Goal: Information Seeking & Learning: Learn about a topic

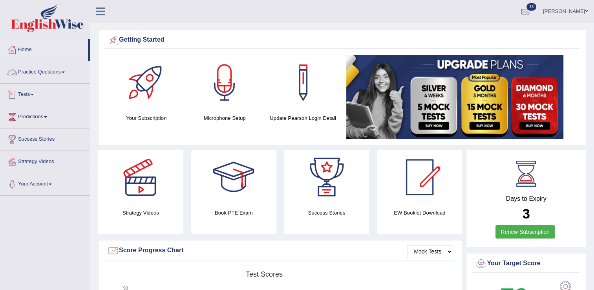
click at [25, 92] on link "Tests" at bounding box center [45, 94] width 90 height 20
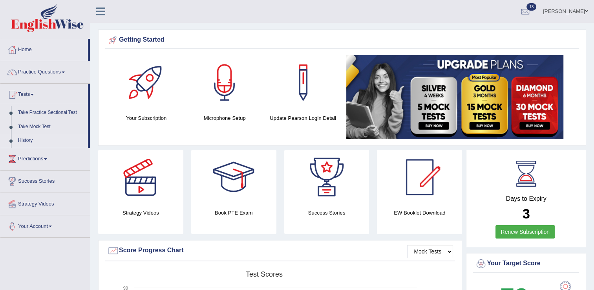
click at [30, 137] on link "History" at bounding box center [51, 140] width 73 height 14
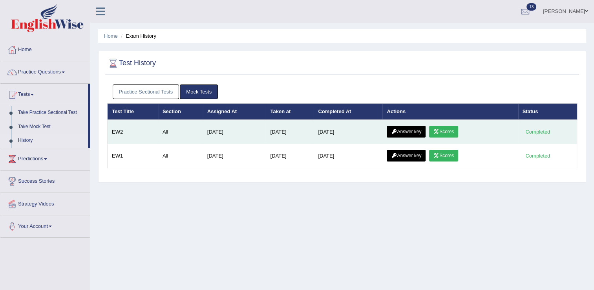
click at [408, 131] on link "Answer key" at bounding box center [406, 132] width 39 height 12
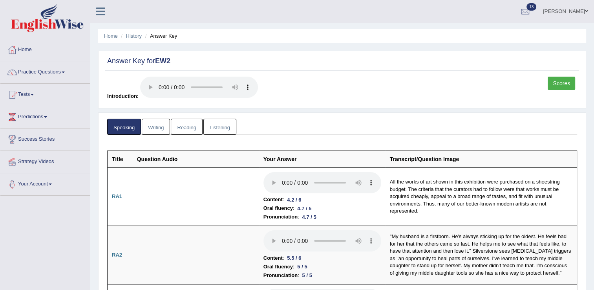
click at [34, 95] on span at bounding box center [32, 95] width 3 height 2
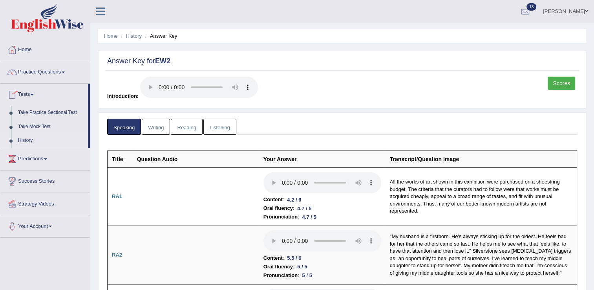
click at [27, 139] on link "History" at bounding box center [51, 140] width 73 height 14
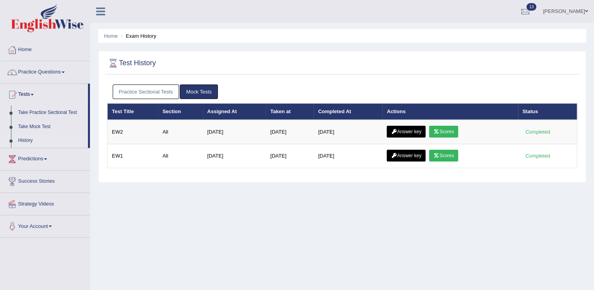
click at [166, 89] on link "Practice Sectional Tests" at bounding box center [146, 91] width 67 height 15
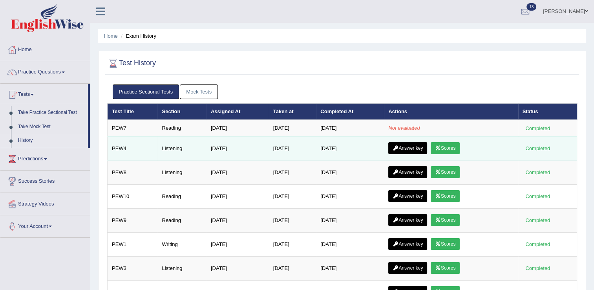
click at [449, 146] on link "Scores" at bounding box center [445, 148] width 29 height 12
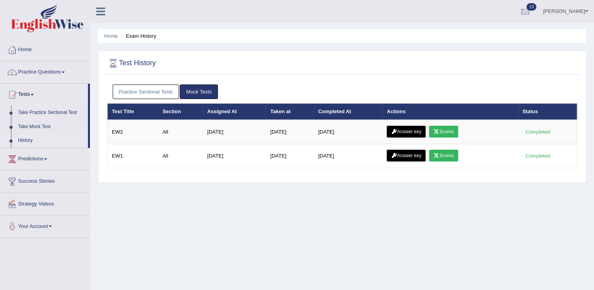
click at [160, 88] on link "Practice Sectional Tests" at bounding box center [146, 91] width 67 height 15
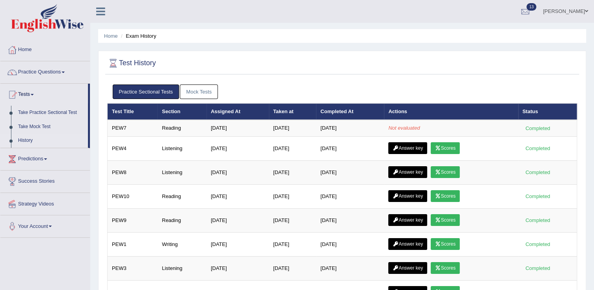
drag, startPoint x: 593, startPoint y: 100, endPoint x: 600, endPoint y: 197, distance: 98.0
click at [594, 197] on html "Toggle navigation Home Practice Questions Speaking Practice Read Aloud Repeat S…" at bounding box center [297, 145] width 594 height 290
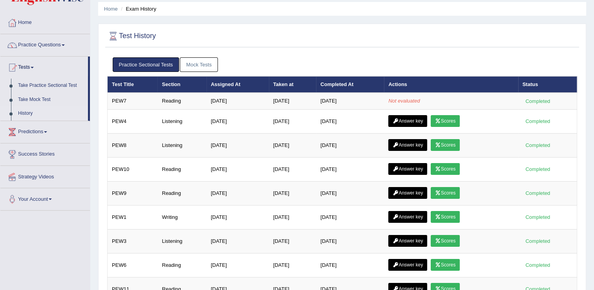
scroll to position [24, 0]
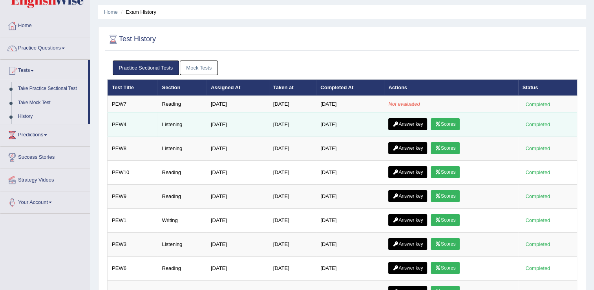
click at [398, 123] on icon at bounding box center [396, 124] width 6 height 5
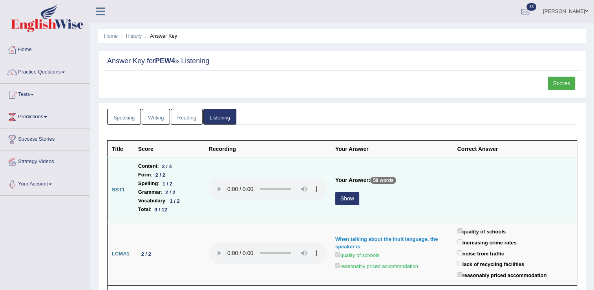
click at [351, 198] on button "Show" at bounding box center [347, 198] width 24 height 13
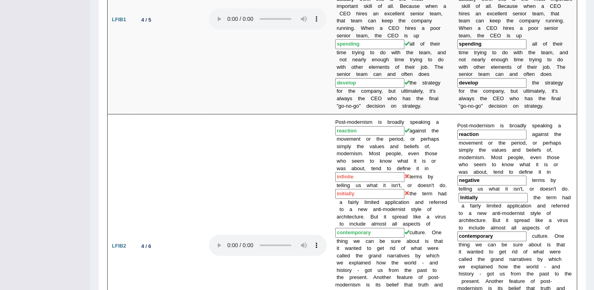
scroll to position [159, 0]
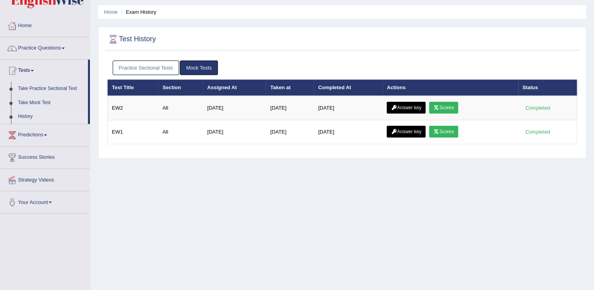
click at [164, 65] on link "Practice Sectional Tests" at bounding box center [146, 67] width 67 height 15
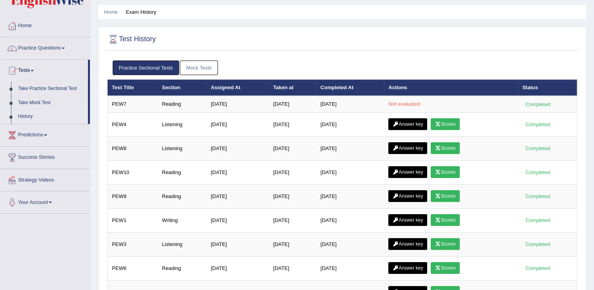
click at [164, 65] on link "Practice Sectional Tests" at bounding box center [146, 67] width 67 height 15
click at [38, 45] on link "Practice Questions" at bounding box center [45, 47] width 90 height 20
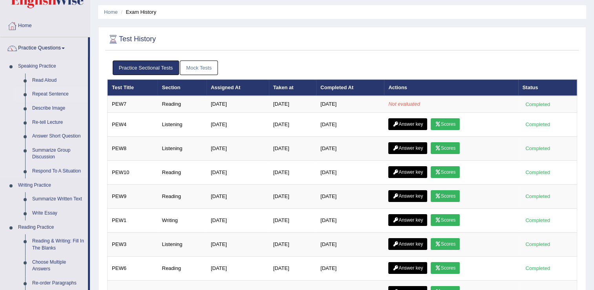
click at [52, 95] on link "Repeat Sentence" at bounding box center [58, 94] width 59 height 14
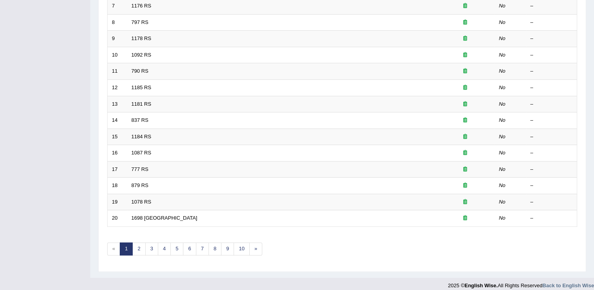
scroll to position [228, 0]
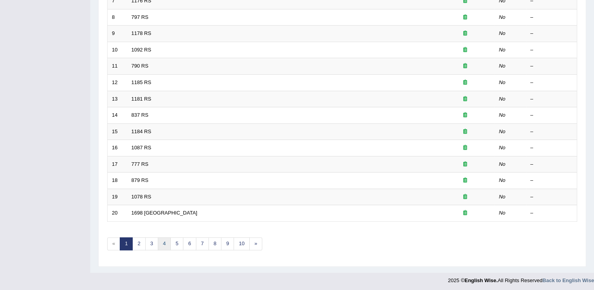
click at [165, 244] on link "4" at bounding box center [164, 243] width 13 height 13
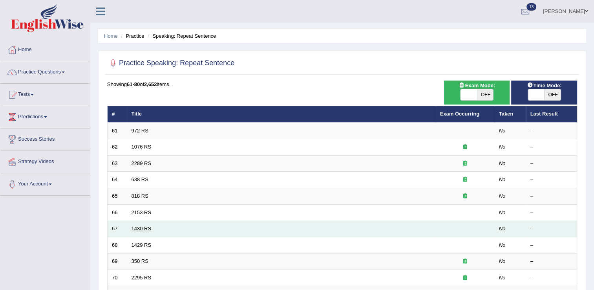
click at [138, 227] on link "1430 RS" at bounding box center [142, 228] width 20 height 6
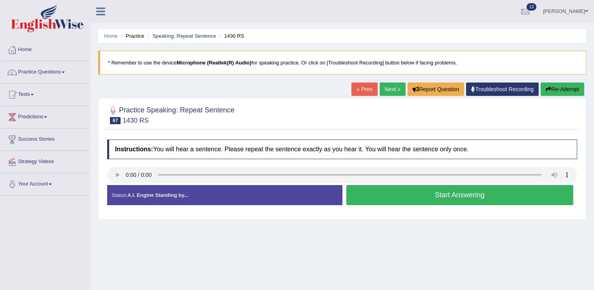
click at [432, 196] on button "Start Answering" at bounding box center [459, 195] width 227 height 20
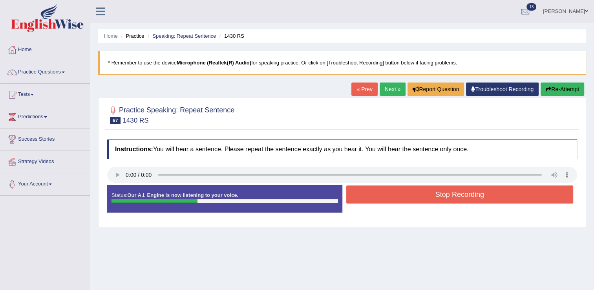
click at [432, 191] on button "Stop Recording" at bounding box center [459, 194] width 227 height 18
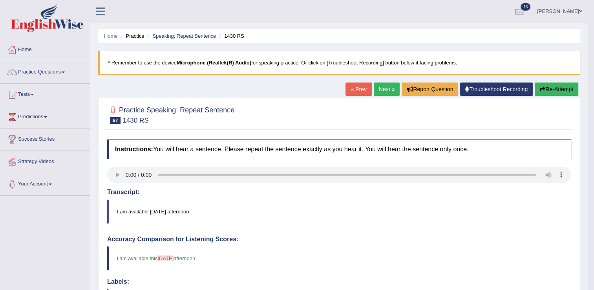
click at [543, 89] on icon "button" at bounding box center [542, 88] width 5 height 5
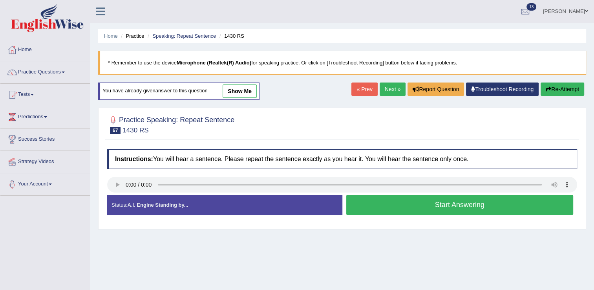
click at [422, 203] on button "Start Answering" at bounding box center [459, 205] width 227 height 20
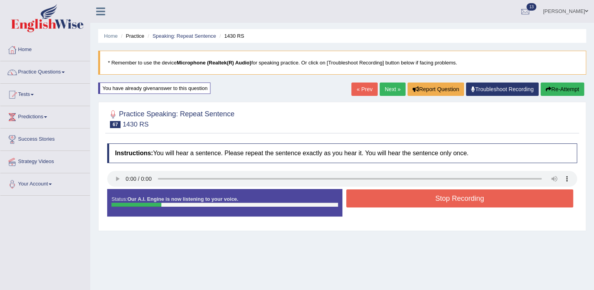
click at [422, 199] on button "Stop Recording" at bounding box center [459, 198] width 227 height 18
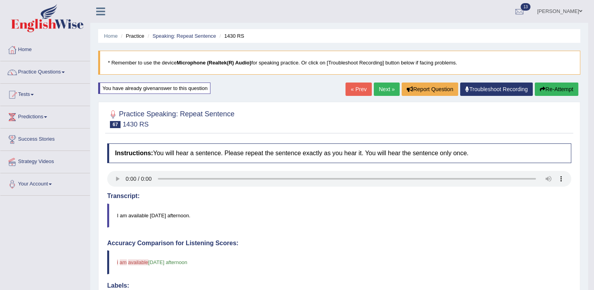
drag, startPoint x: 597, startPoint y: 117, endPoint x: 601, endPoint y: 192, distance: 74.3
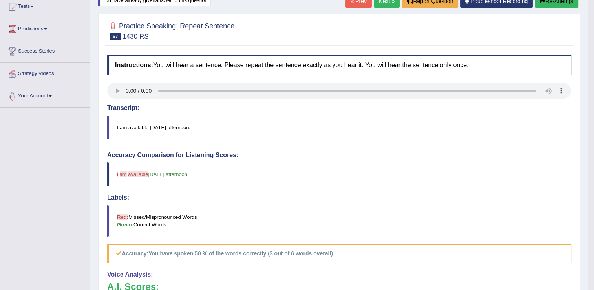
scroll to position [52, 0]
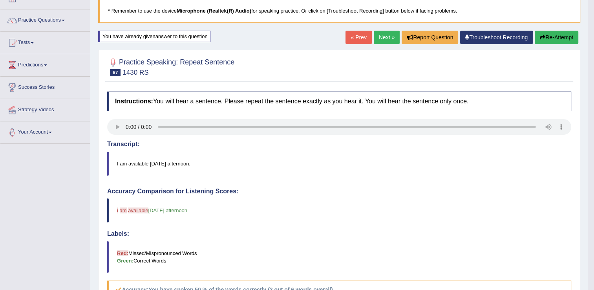
click at [388, 41] on link "Next »" at bounding box center [387, 37] width 26 height 13
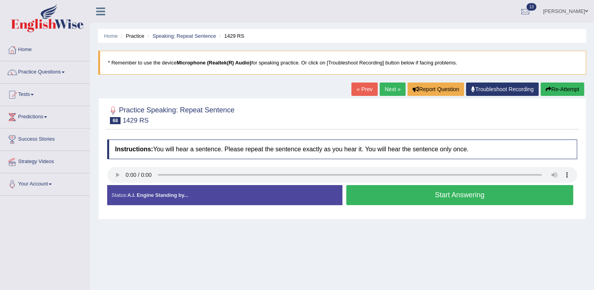
click at [369, 206] on div "Start Answering" at bounding box center [459, 196] width 235 height 22
click at [375, 194] on button "Start Answering" at bounding box center [459, 195] width 227 height 20
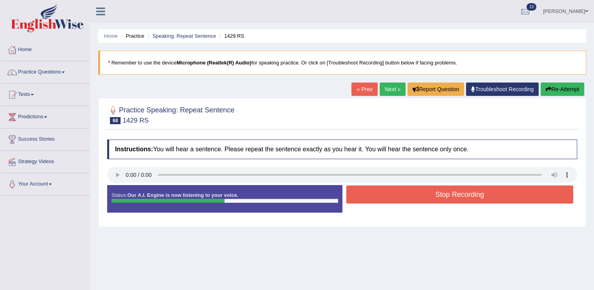
click at [375, 194] on button "Stop Recording" at bounding box center [459, 194] width 227 height 18
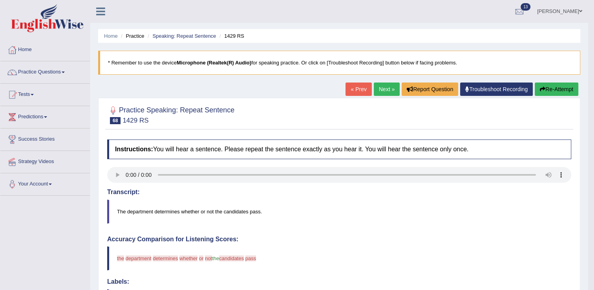
click at [364, 88] on link "« Prev" at bounding box center [358, 88] width 26 height 13
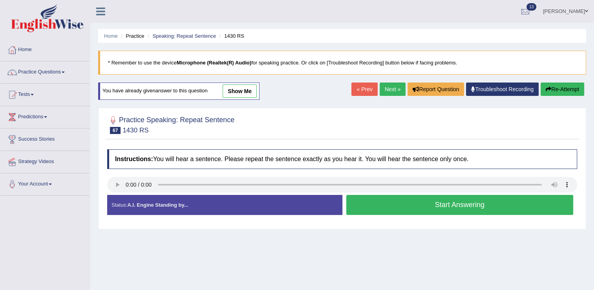
click at [382, 205] on button "Start Answering" at bounding box center [459, 205] width 227 height 20
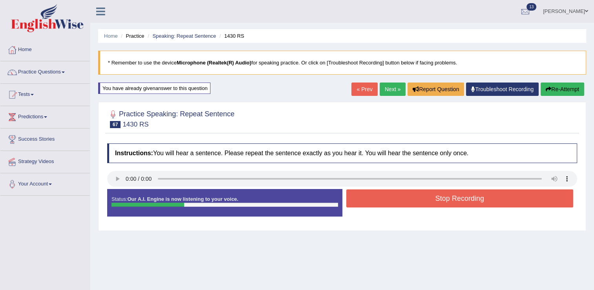
click at [377, 202] on button "Stop Recording" at bounding box center [459, 198] width 227 height 18
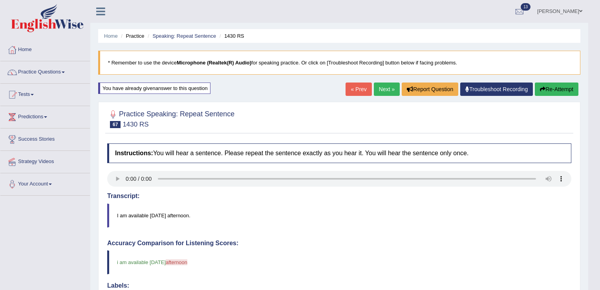
click at [391, 89] on body "Toggle navigation Home Practice Questions Speaking Practice Read Aloud Repeat S…" at bounding box center [300, 145] width 600 height 290
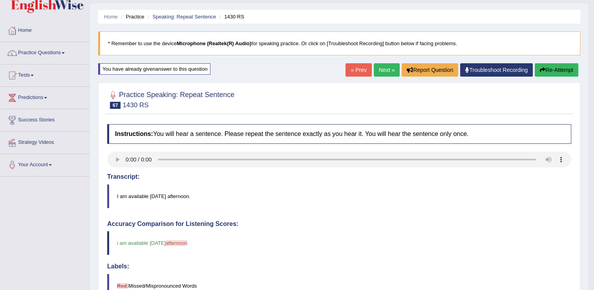
scroll to position [9, 0]
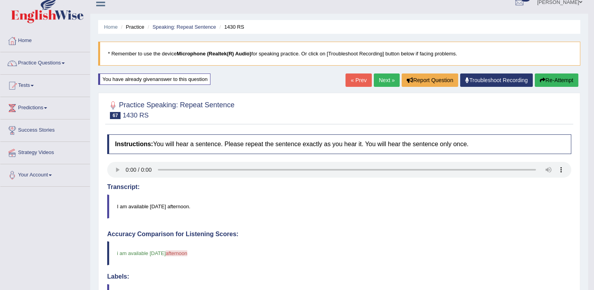
click at [382, 77] on link "Next »" at bounding box center [387, 79] width 26 height 13
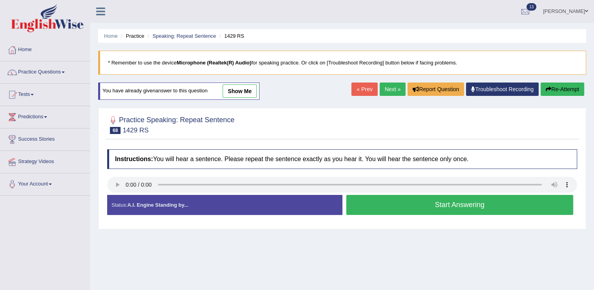
click at [361, 203] on button "Start Answering" at bounding box center [459, 205] width 227 height 20
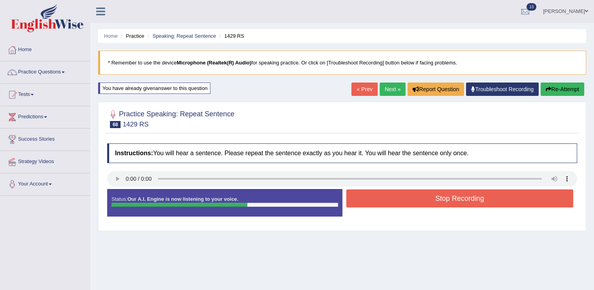
click at [374, 197] on button "Stop Recording" at bounding box center [459, 198] width 227 height 18
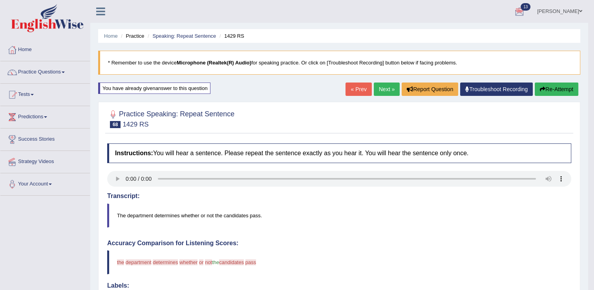
click at [389, 90] on link "Next »" at bounding box center [387, 88] width 26 height 13
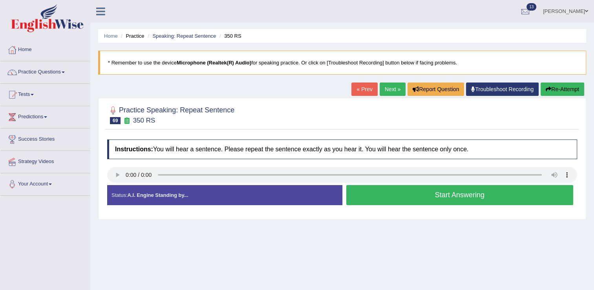
click at [396, 190] on button "Start Answering" at bounding box center [459, 195] width 227 height 20
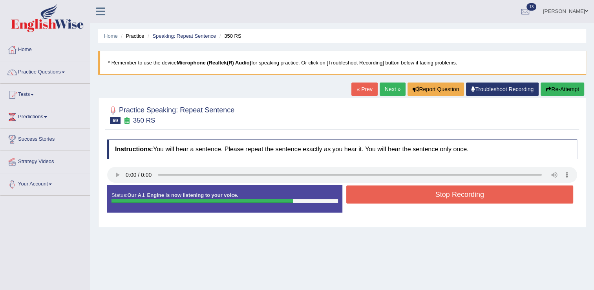
click at [396, 190] on button "Stop Recording" at bounding box center [459, 194] width 227 height 18
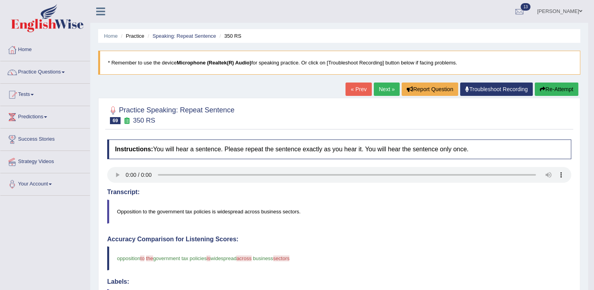
click at [394, 90] on link "Next »" at bounding box center [387, 88] width 26 height 13
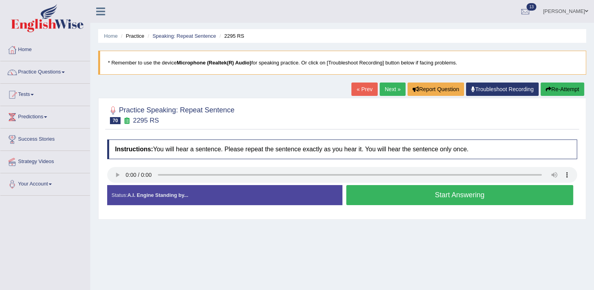
click at [359, 198] on button "Start Answering" at bounding box center [459, 195] width 227 height 20
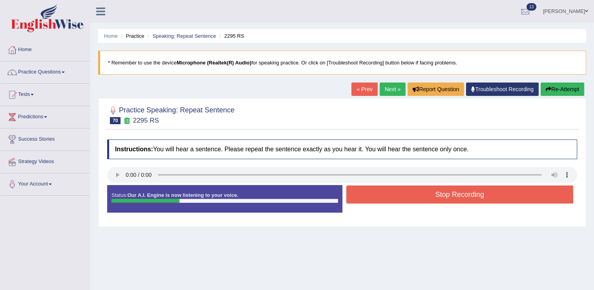
click at [359, 198] on button "Stop Recording" at bounding box center [459, 194] width 227 height 18
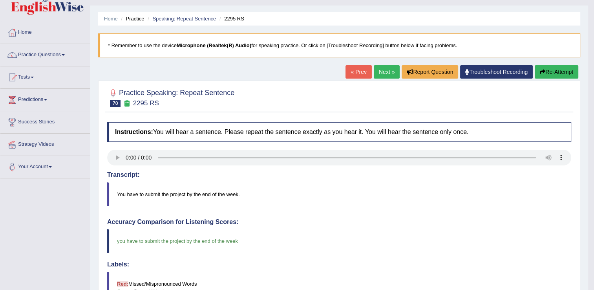
scroll to position [16, 0]
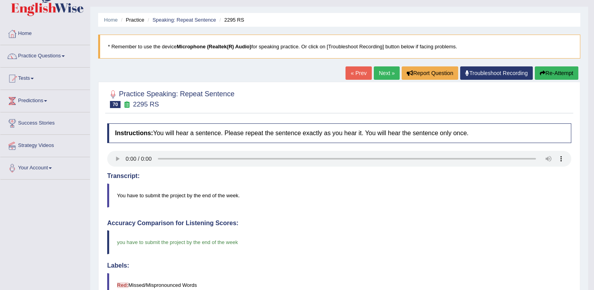
click at [386, 70] on link "Next »" at bounding box center [387, 72] width 26 height 13
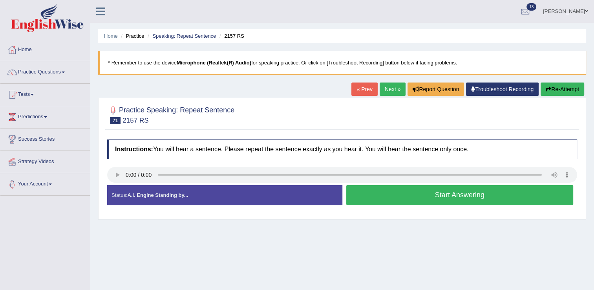
click at [150, 163] on div "Instructions: You will hear a sentence. Please repeat the sentence exactly as y…" at bounding box center [342, 175] width 474 height 80
drag, startPoint x: 0, startPoint y: 0, endPoint x: 150, endPoint y: 163, distance: 221.4
click at [150, 163] on div "Instructions: You will hear a sentence. Please repeat the sentence exactly as y…" at bounding box center [342, 175] width 474 height 80
click at [373, 197] on button "Start Answering" at bounding box center [459, 195] width 227 height 20
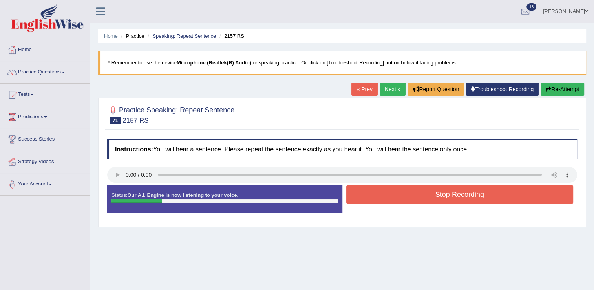
click at [373, 197] on button "Stop Recording" at bounding box center [459, 194] width 227 height 18
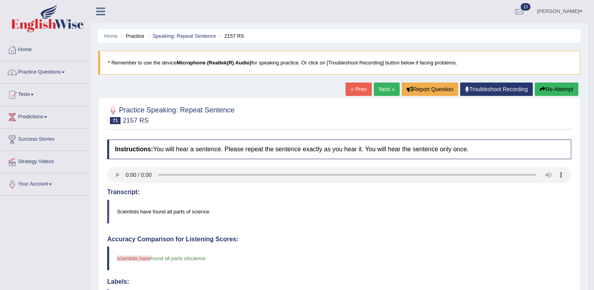
click at [385, 91] on link "Next »" at bounding box center [387, 88] width 26 height 13
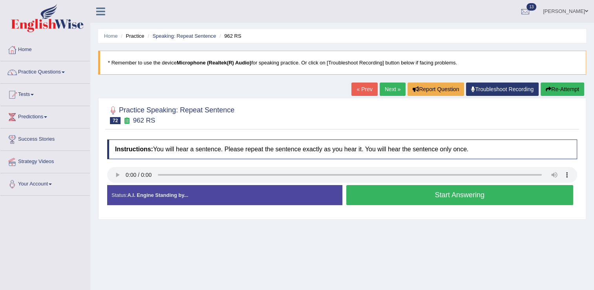
click at [365, 193] on button "Start Answering" at bounding box center [459, 195] width 227 height 20
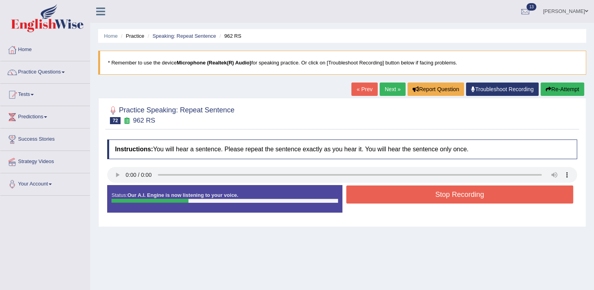
click at [415, 191] on button "Stop Recording" at bounding box center [459, 194] width 227 height 18
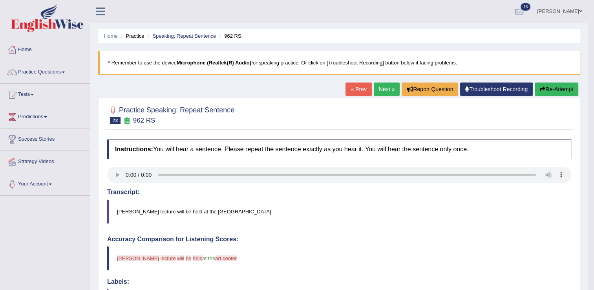
click at [382, 87] on link "Next »" at bounding box center [387, 88] width 26 height 13
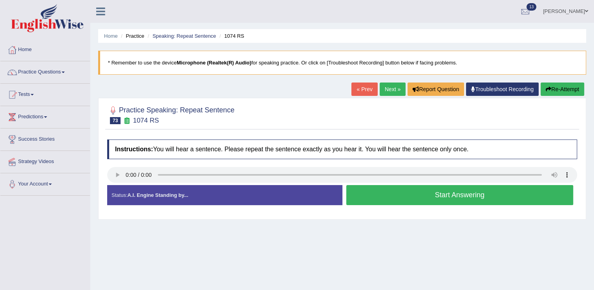
click at [364, 196] on button "Start Answering" at bounding box center [459, 195] width 227 height 20
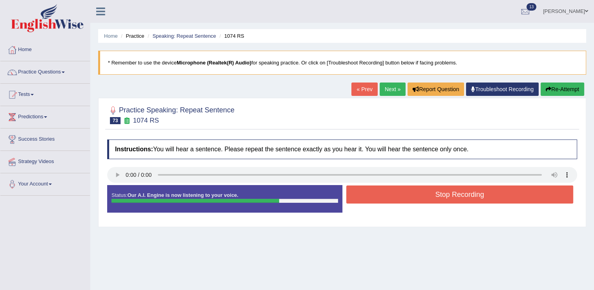
click at [384, 195] on button "Stop Recording" at bounding box center [459, 194] width 227 height 18
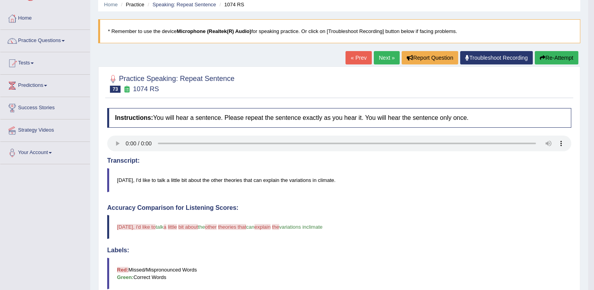
scroll to position [28, 0]
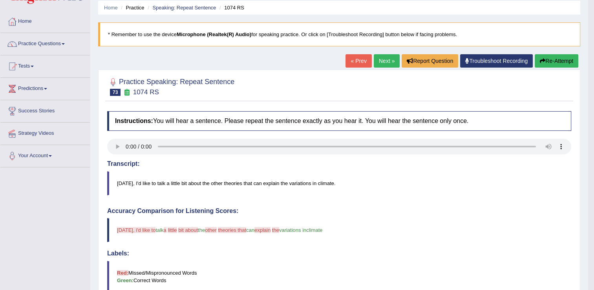
click at [383, 60] on link "Next »" at bounding box center [387, 60] width 26 height 13
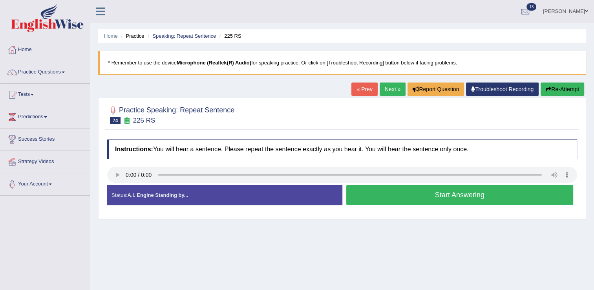
click at [362, 192] on button "Start Answering" at bounding box center [459, 195] width 227 height 20
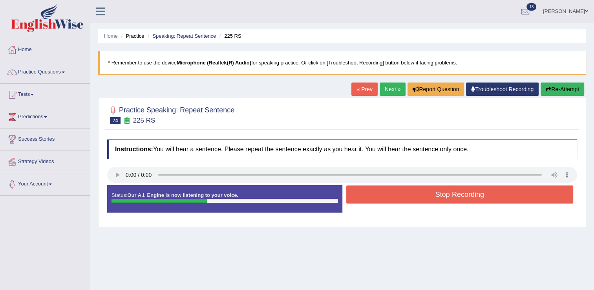
click at [362, 192] on button "Stop Recording" at bounding box center [459, 194] width 227 height 18
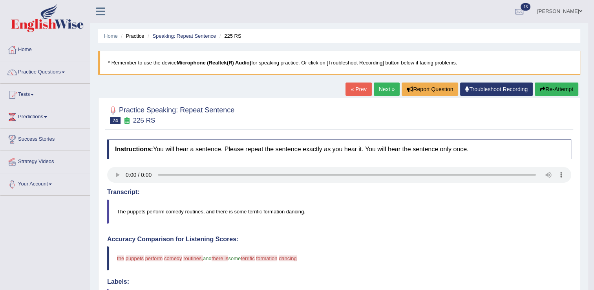
click at [382, 89] on link "Next »" at bounding box center [387, 88] width 26 height 13
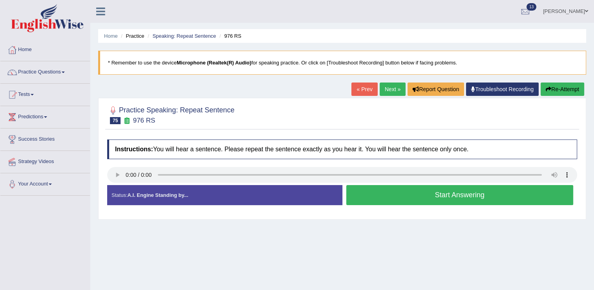
click at [371, 190] on button "Start Answering" at bounding box center [459, 195] width 227 height 20
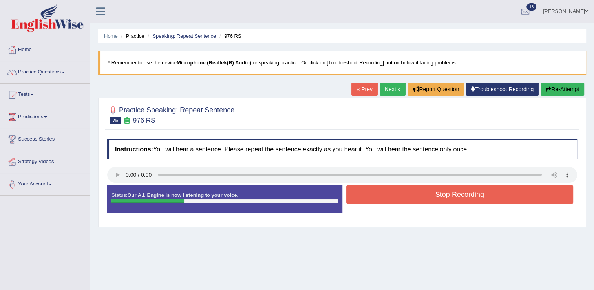
click at [371, 190] on button "Stop Recording" at bounding box center [459, 194] width 227 height 18
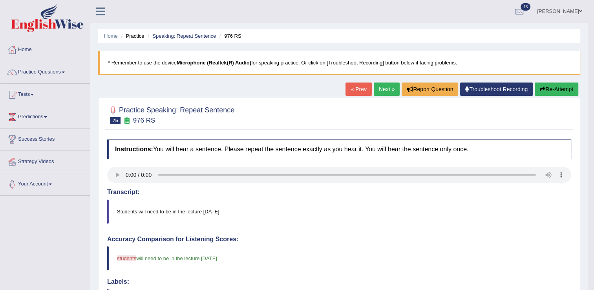
click at [381, 88] on link "Next »" at bounding box center [387, 88] width 26 height 13
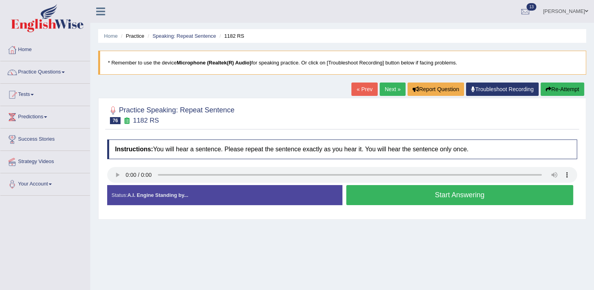
click at [380, 198] on button "Start Answering" at bounding box center [459, 195] width 227 height 20
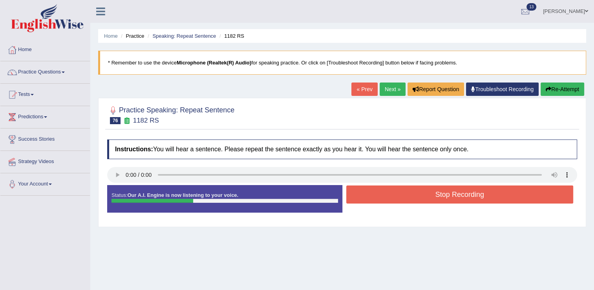
click at [380, 198] on button "Stop Recording" at bounding box center [459, 194] width 227 height 18
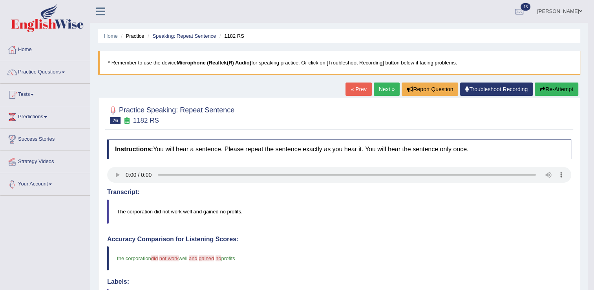
click at [380, 93] on link "Next »" at bounding box center [387, 88] width 26 height 13
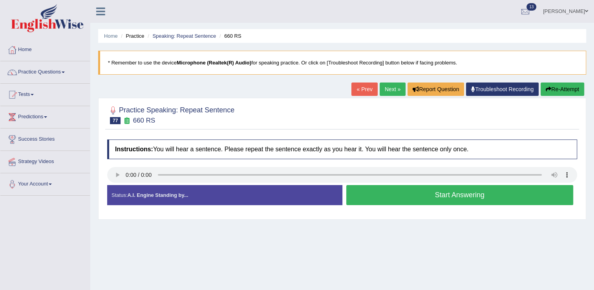
click at [359, 202] on button "Start Answering" at bounding box center [459, 195] width 227 height 20
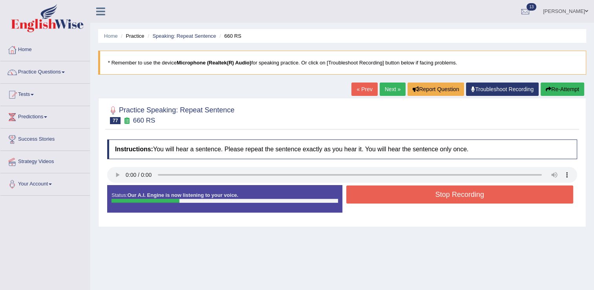
click at [366, 192] on button "Stop Recording" at bounding box center [459, 194] width 227 height 18
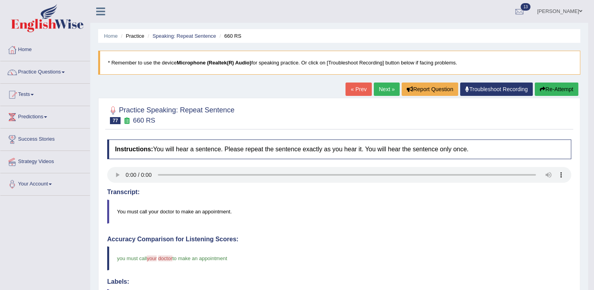
click at [378, 90] on link "Next »" at bounding box center [387, 88] width 26 height 13
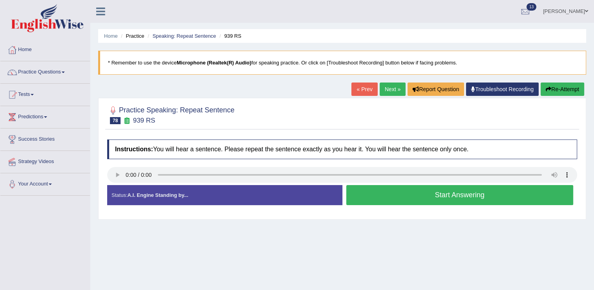
click at [382, 195] on button "Start Answering" at bounding box center [459, 195] width 227 height 20
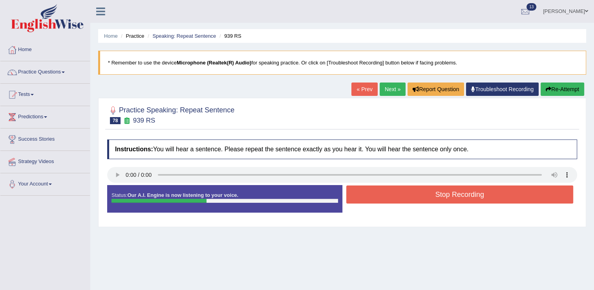
click at [382, 195] on button "Stop Recording" at bounding box center [459, 194] width 227 height 18
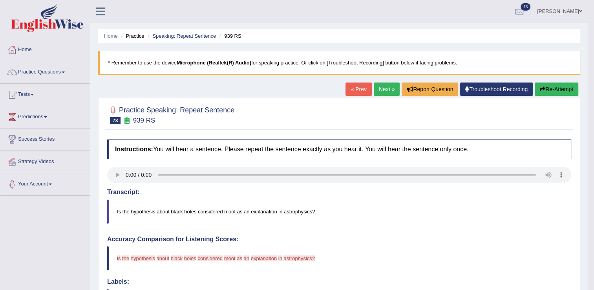
click at [383, 86] on link "Next »" at bounding box center [387, 88] width 26 height 13
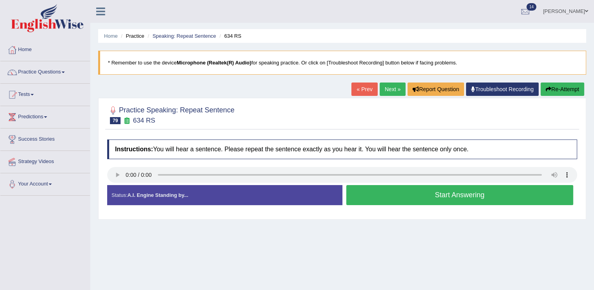
click at [367, 186] on button "Start Answering" at bounding box center [459, 195] width 227 height 20
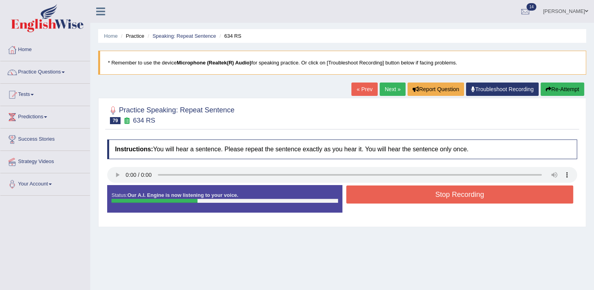
click at [367, 186] on button "Stop Recording" at bounding box center [459, 194] width 227 height 18
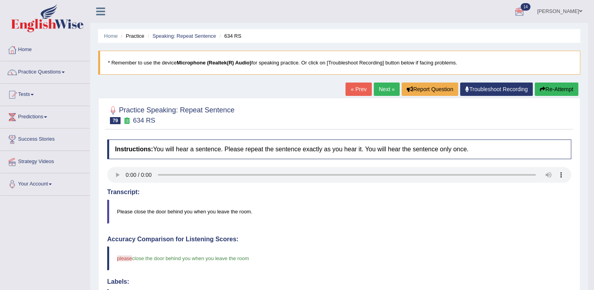
click at [384, 88] on link "Next »" at bounding box center [387, 88] width 26 height 13
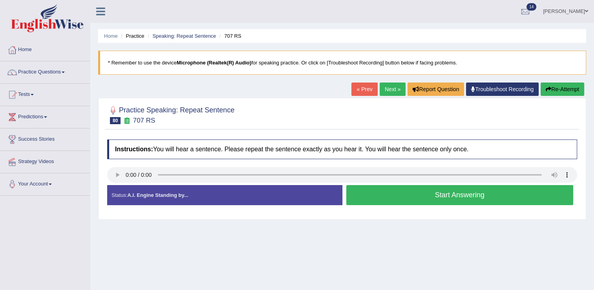
click at [402, 192] on button "Start Answering" at bounding box center [459, 195] width 227 height 20
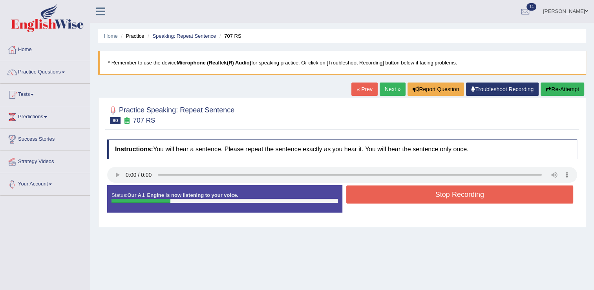
click at [402, 192] on button "Stop Recording" at bounding box center [459, 194] width 227 height 18
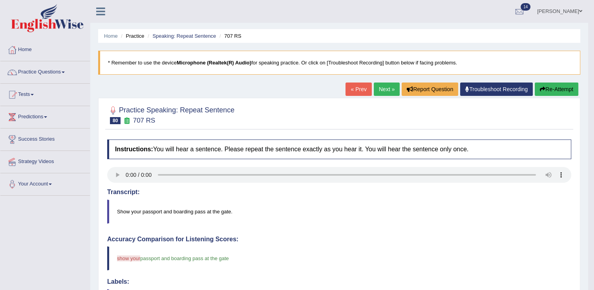
click at [386, 86] on link "Next »" at bounding box center [387, 88] width 26 height 13
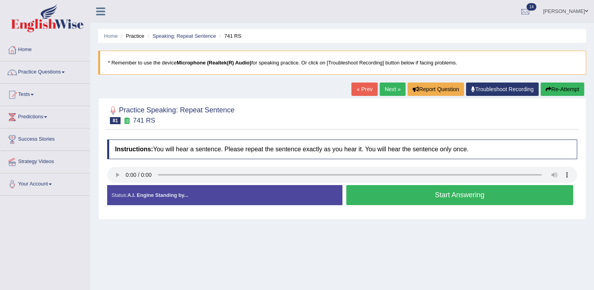
click at [383, 198] on button "Start Answering" at bounding box center [459, 195] width 227 height 20
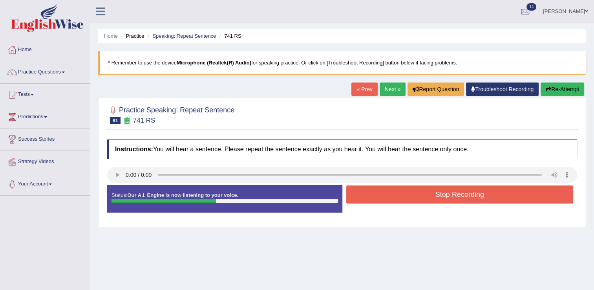
click at [391, 183] on div at bounding box center [342, 176] width 470 height 18
click at [391, 188] on button "Stop Recording" at bounding box center [459, 194] width 227 height 18
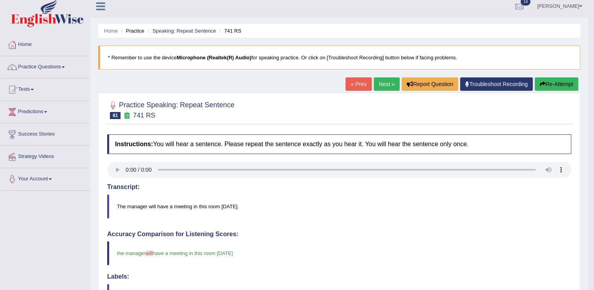
scroll to position [3, 0]
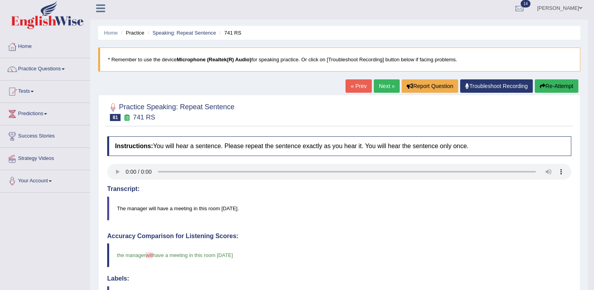
click at [383, 88] on link "Next »" at bounding box center [387, 85] width 26 height 13
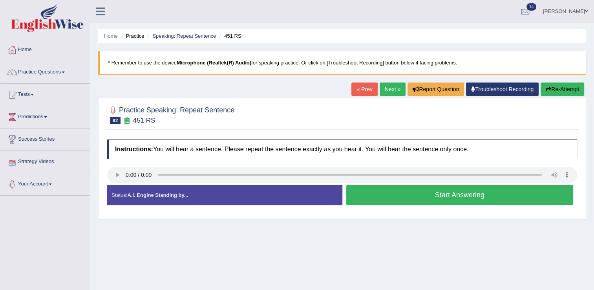
click at [385, 195] on button "Start Answering" at bounding box center [459, 195] width 227 height 20
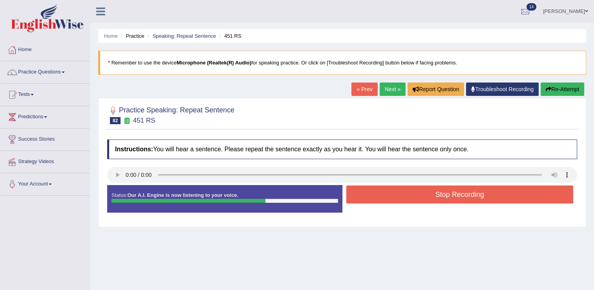
click at [385, 195] on button "Stop Recording" at bounding box center [459, 194] width 227 height 18
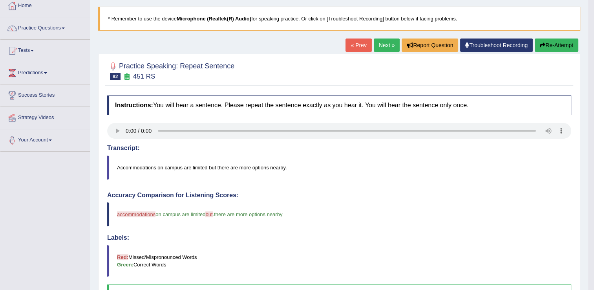
scroll to position [42, 0]
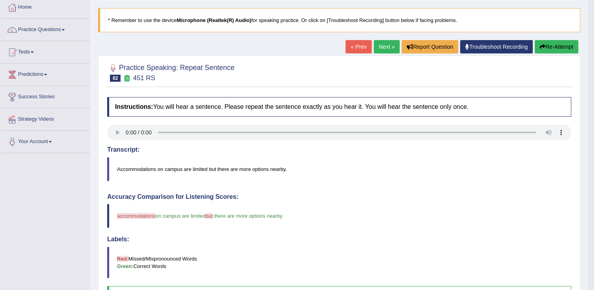
click at [554, 46] on button "Re-Attempt" at bounding box center [557, 46] width 44 height 13
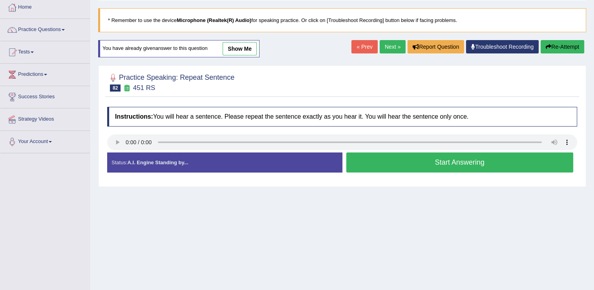
scroll to position [42, 0]
click at [433, 163] on button "Start Answering" at bounding box center [459, 162] width 227 height 20
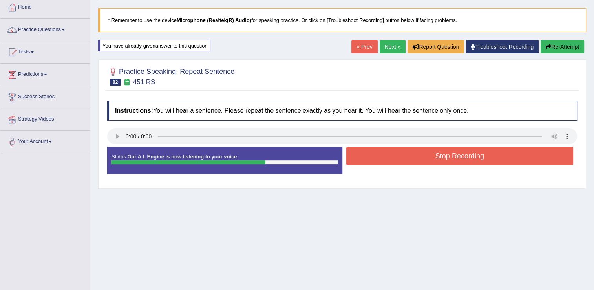
click at [435, 155] on button "Stop Recording" at bounding box center [459, 156] width 227 height 18
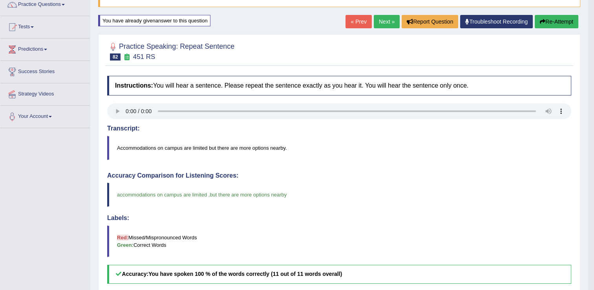
scroll to position [66, 0]
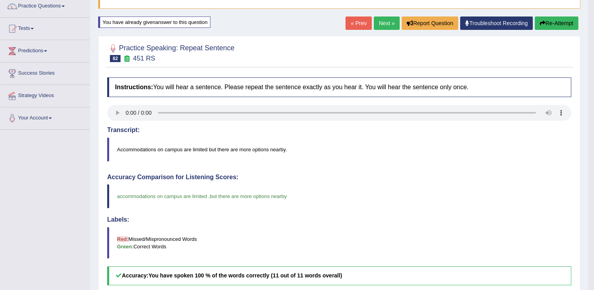
click at [381, 22] on link "Next »" at bounding box center [387, 22] width 26 height 13
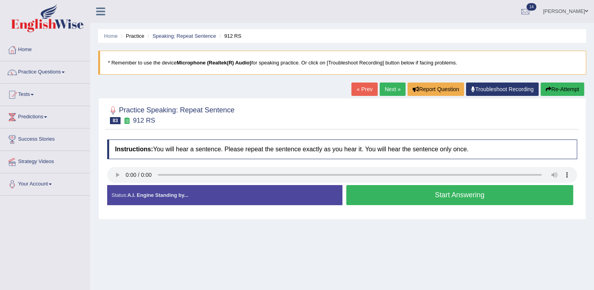
click at [369, 196] on button "Start Answering" at bounding box center [459, 195] width 227 height 20
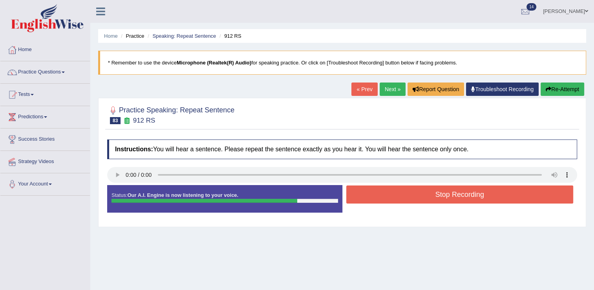
click at [411, 188] on button "Stop Recording" at bounding box center [459, 194] width 227 height 18
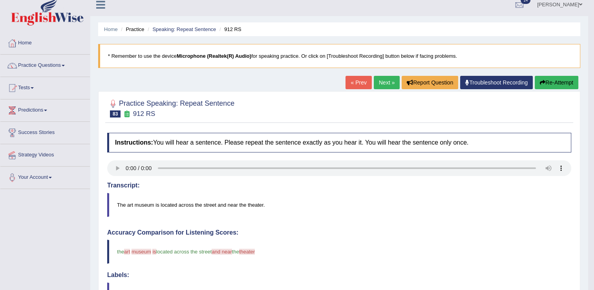
scroll to position [5, 0]
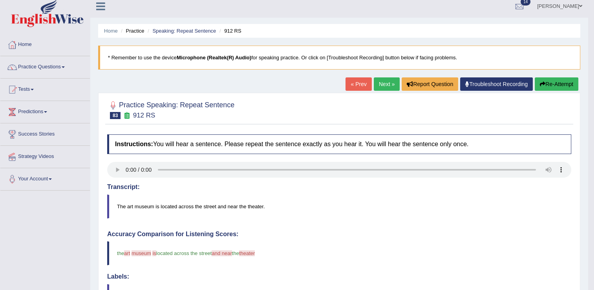
click at [386, 82] on link "Next »" at bounding box center [387, 83] width 26 height 13
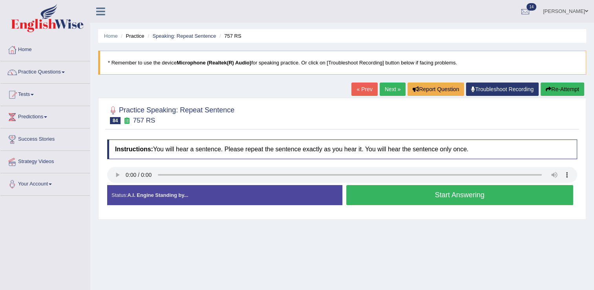
click at [378, 196] on button "Start Answering" at bounding box center [459, 195] width 227 height 20
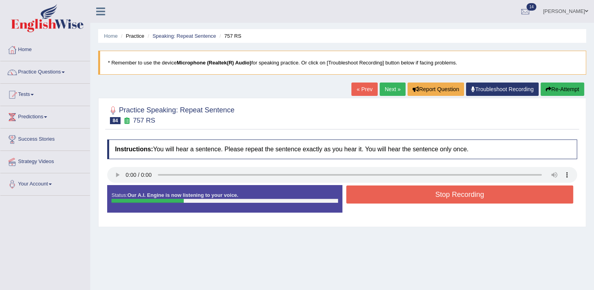
click at [378, 196] on button "Stop Recording" at bounding box center [459, 194] width 227 height 18
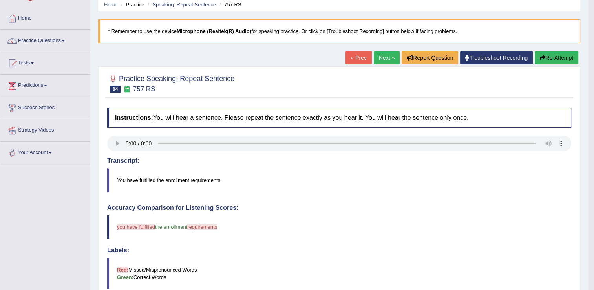
scroll to position [21, 0]
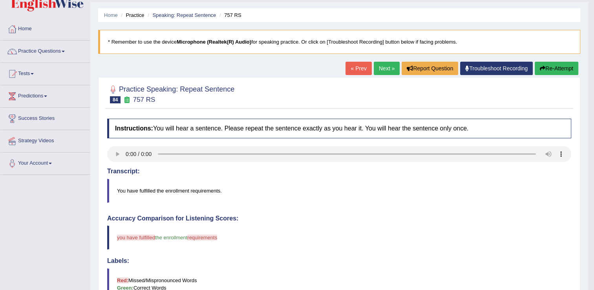
click at [547, 68] on button "Re-Attempt" at bounding box center [557, 68] width 44 height 13
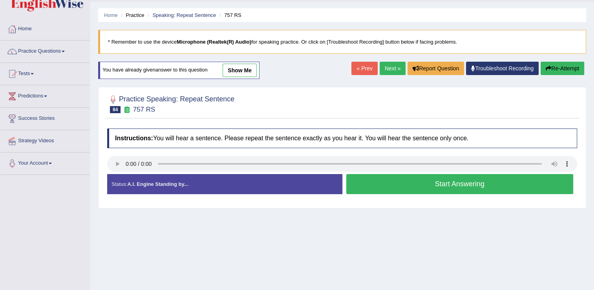
click at [384, 183] on button "Start Answering" at bounding box center [459, 184] width 227 height 20
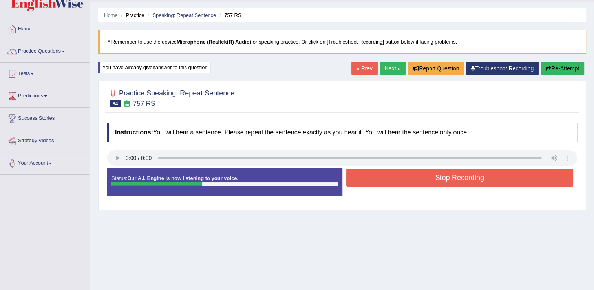
click at [390, 172] on button "Stop Recording" at bounding box center [459, 177] width 227 height 18
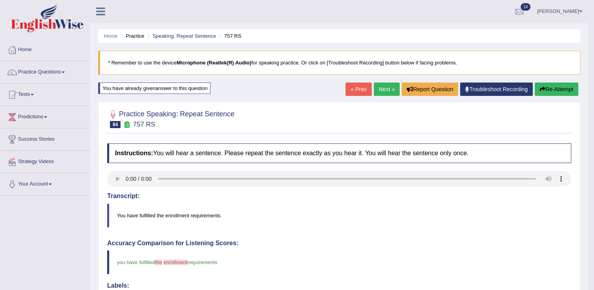
click at [374, 89] on link "Next »" at bounding box center [387, 88] width 26 height 13
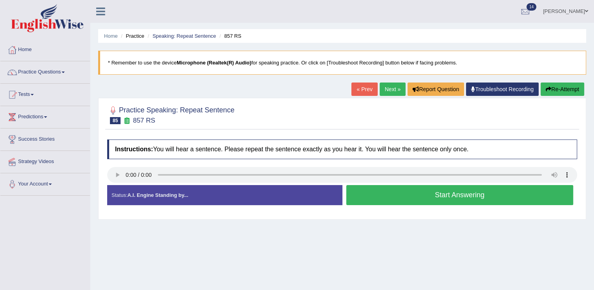
click at [382, 196] on button "Start Answering" at bounding box center [459, 195] width 227 height 20
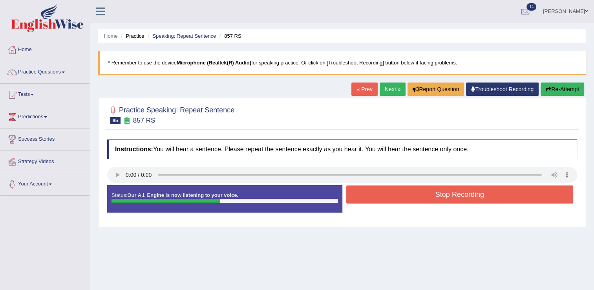
click at [382, 196] on button "Stop Recording" at bounding box center [459, 194] width 227 height 18
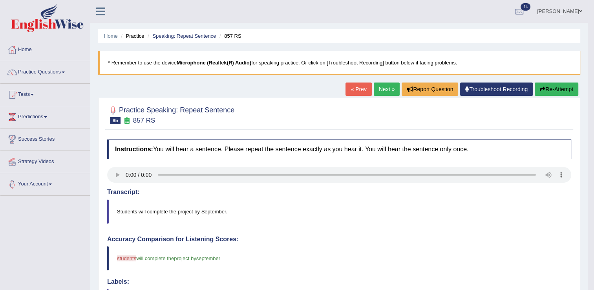
click at [381, 86] on link "Next »" at bounding box center [387, 88] width 26 height 13
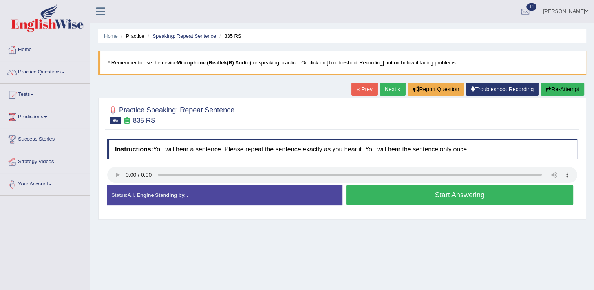
click at [371, 199] on button "Start Answering" at bounding box center [459, 195] width 227 height 20
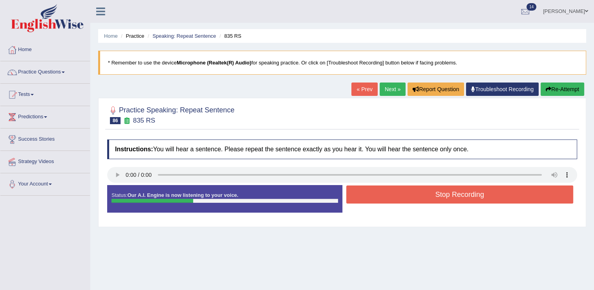
click at [371, 199] on button "Stop Recording" at bounding box center [459, 194] width 227 height 18
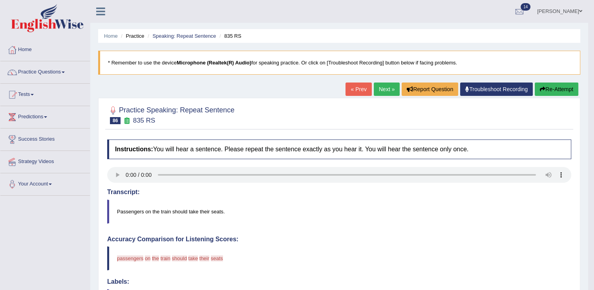
click at [380, 86] on link "Next »" at bounding box center [387, 88] width 26 height 13
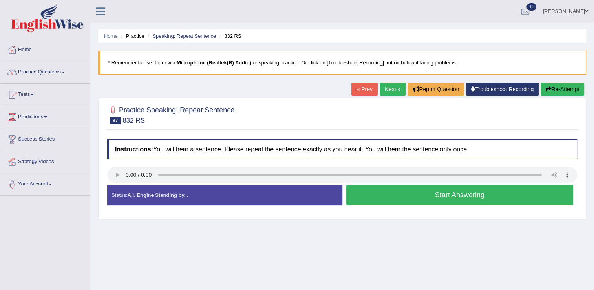
click at [438, 197] on button "Start Answering" at bounding box center [459, 195] width 227 height 20
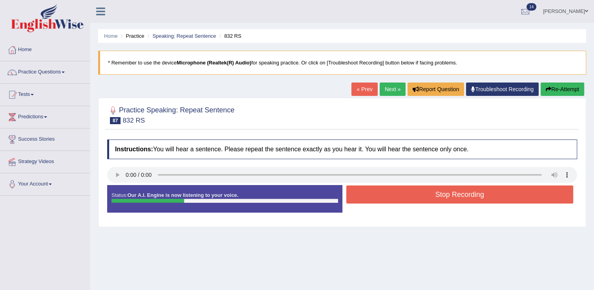
click at [438, 197] on button "Stop Recording" at bounding box center [459, 194] width 227 height 18
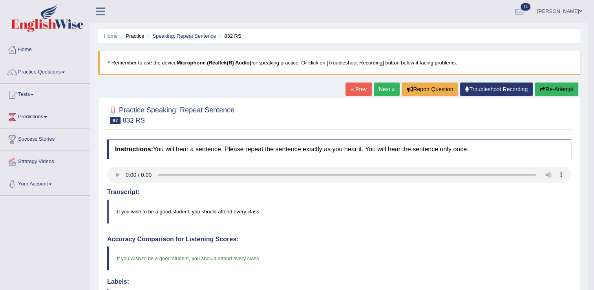
drag, startPoint x: 599, startPoint y: 86, endPoint x: 385, endPoint y: 88, distance: 214.4
click at [385, 88] on link "Next »" at bounding box center [387, 88] width 26 height 13
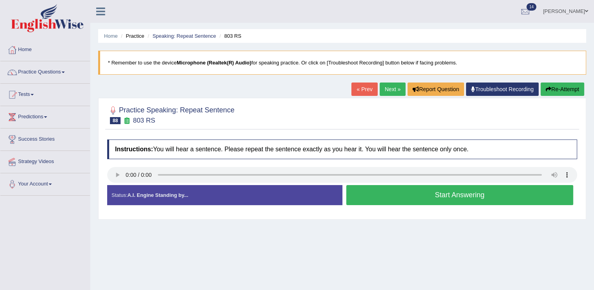
click at [384, 193] on button "Start Answering" at bounding box center [459, 195] width 227 height 20
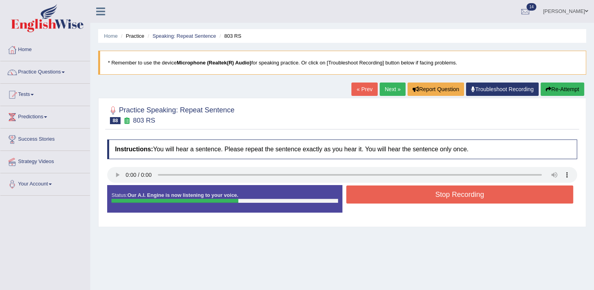
click at [384, 193] on button "Stop Recording" at bounding box center [459, 194] width 227 height 18
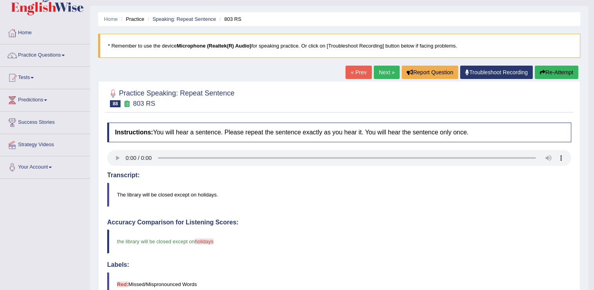
scroll to position [2, 0]
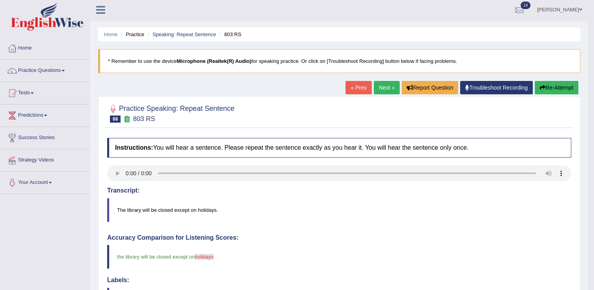
click at [385, 84] on link "Next »" at bounding box center [387, 87] width 26 height 13
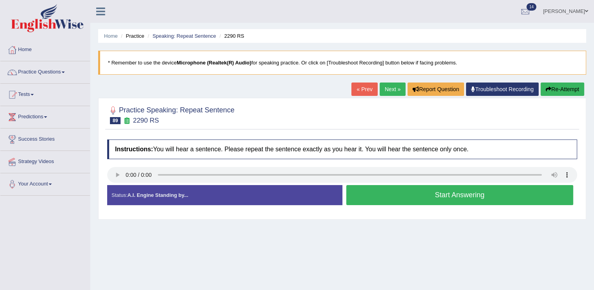
click at [368, 200] on button "Start Answering" at bounding box center [459, 195] width 227 height 20
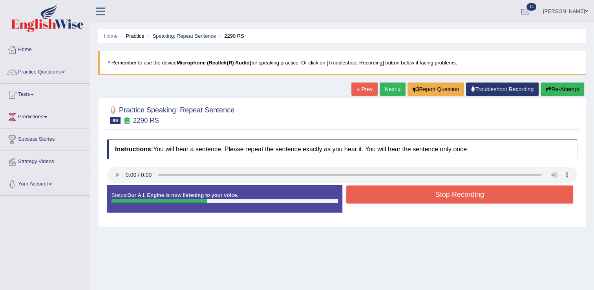
click at [368, 200] on button "Stop Recording" at bounding box center [459, 194] width 227 height 18
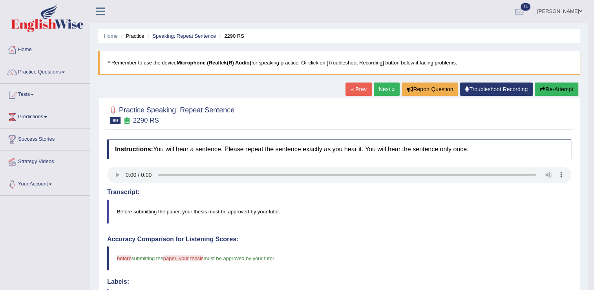
click at [385, 85] on link "Next »" at bounding box center [387, 88] width 26 height 13
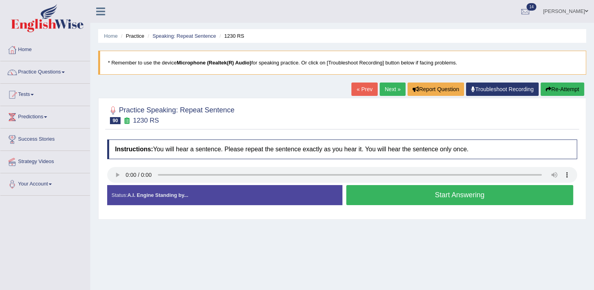
click at [294, 191] on div "Status: A.I. Engine Standing by..." at bounding box center [224, 195] width 235 height 20
click at [360, 191] on button "Start Answering" at bounding box center [459, 195] width 227 height 20
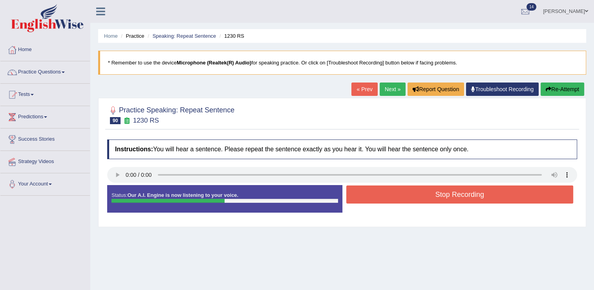
click at [360, 191] on button "Stop Recording" at bounding box center [459, 194] width 227 height 18
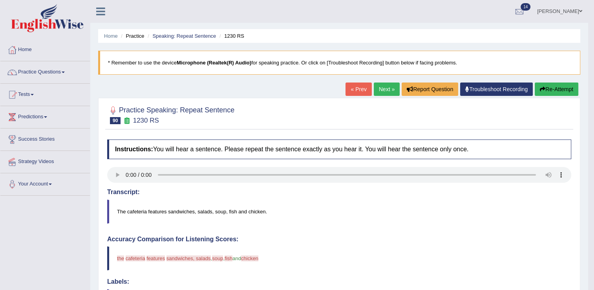
click at [387, 86] on link "Next »" at bounding box center [387, 88] width 26 height 13
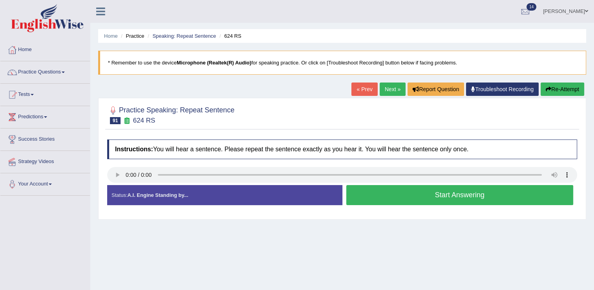
click at [399, 195] on button "Start Answering" at bounding box center [459, 195] width 227 height 20
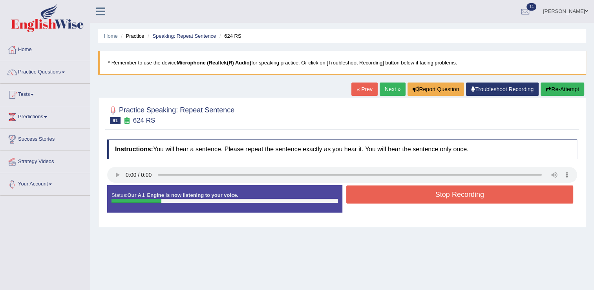
click at [399, 195] on button "Stop Recording" at bounding box center [459, 194] width 227 height 18
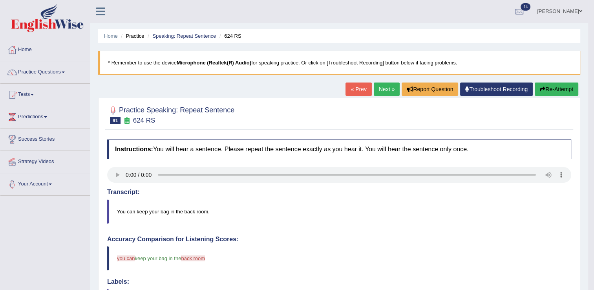
click at [380, 86] on link "Next »" at bounding box center [387, 88] width 26 height 13
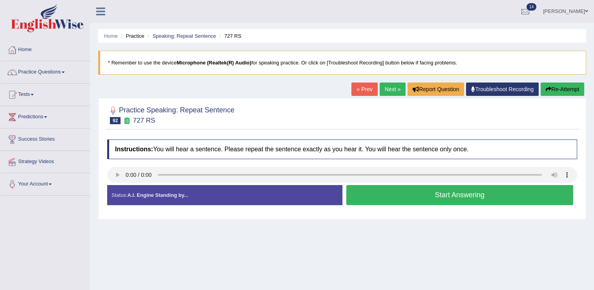
click at [384, 192] on button "Start Answering" at bounding box center [459, 195] width 227 height 20
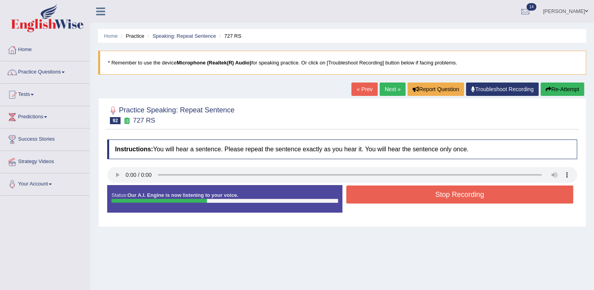
click at [384, 192] on button "Stop Recording" at bounding box center [459, 194] width 227 height 18
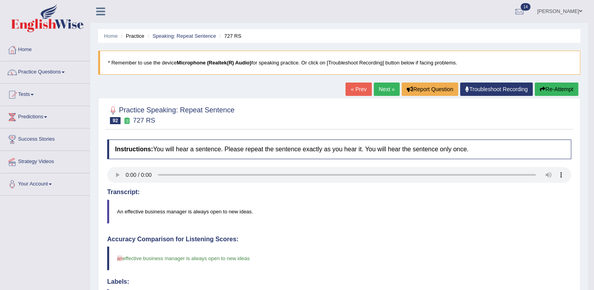
click at [385, 88] on link "Next »" at bounding box center [387, 88] width 26 height 13
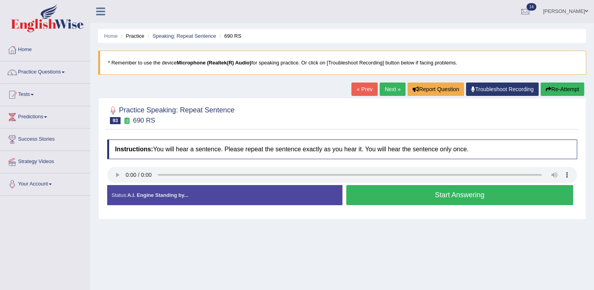
click at [370, 193] on button "Start Answering" at bounding box center [459, 195] width 227 height 20
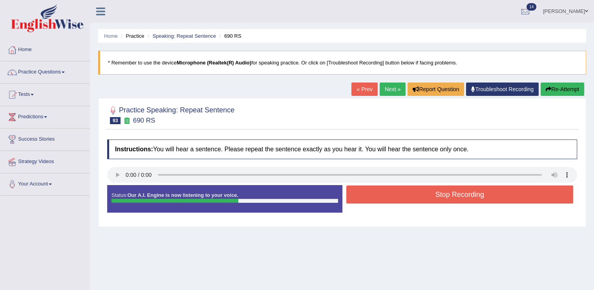
click at [370, 193] on button "Stop Recording" at bounding box center [459, 194] width 227 height 18
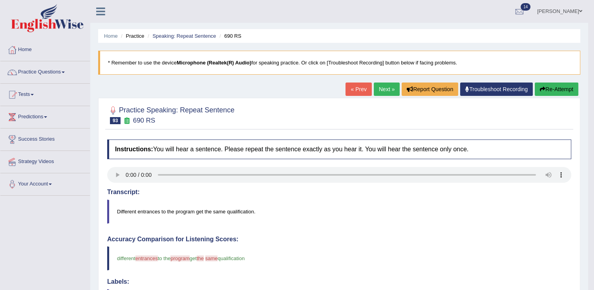
click at [380, 90] on link "Next »" at bounding box center [387, 88] width 26 height 13
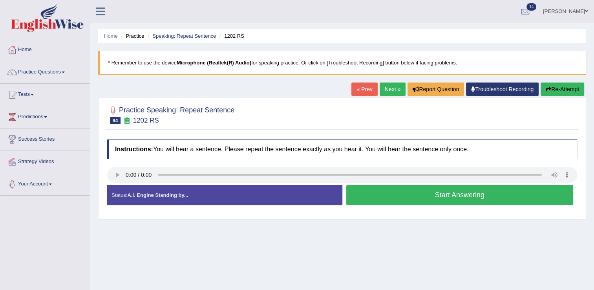
click at [370, 195] on button "Start Answering" at bounding box center [459, 195] width 227 height 20
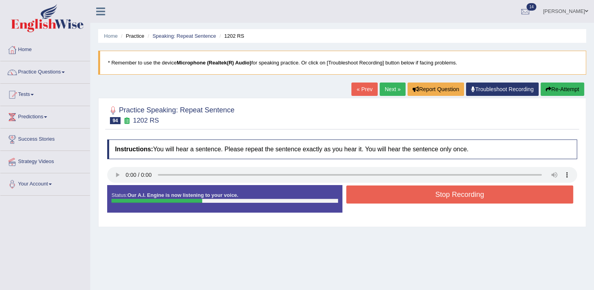
click at [370, 195] on button "Stop Recording" at bounding box center [459, 194] width 227 height 18
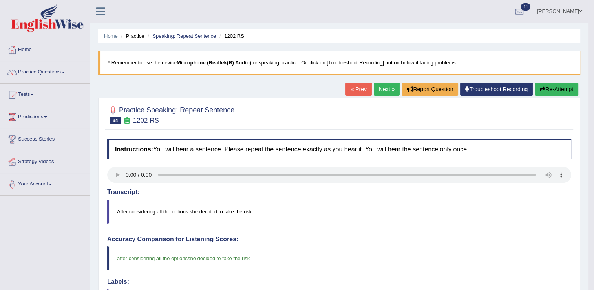
click at [377, 86] on link "Next »" at bounding box center [387, 88] width 26 height 13
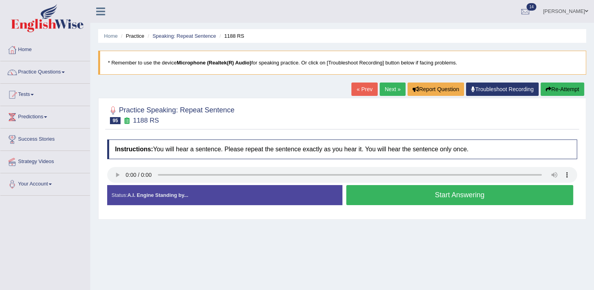
click at [366, 193] on button "Start Answering" at bounding box center [459, 195] width 227 height 20
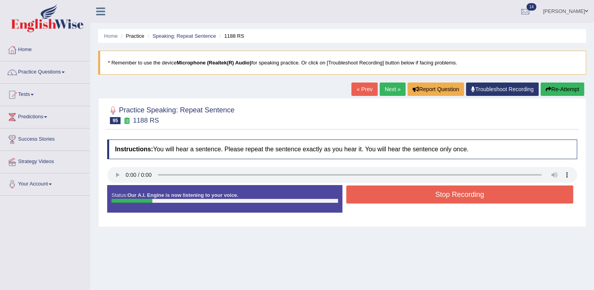
click at [366, 193] on button "Stop Recording" at bounding box center [459, 194] width 227 height 18
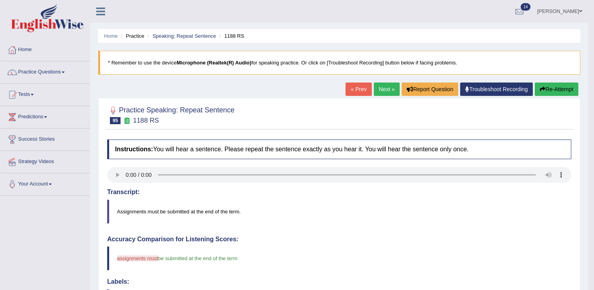
click at [387, 88] on link "Next »" at bounding box center [387, 88] width 26 height 13
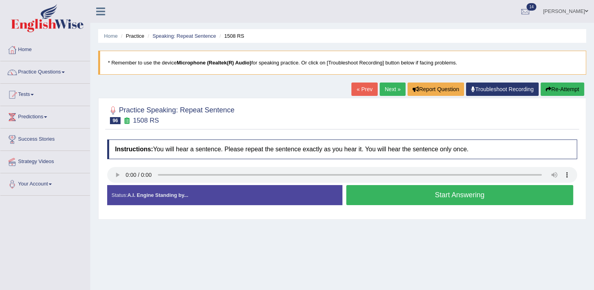
click at [431, 198] on button "Start Answering" at bounding box center [459, 195] width 227 height 20
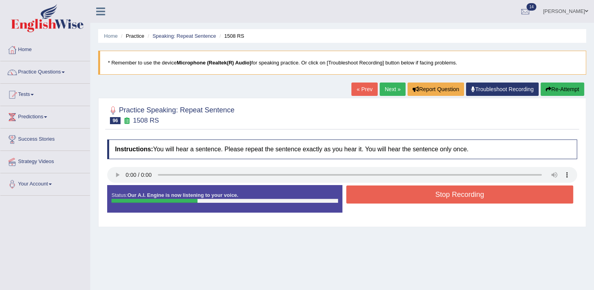
click at [431, 198] on button "Stop Recording" at bounding box center [459, 194] width 227 height 18
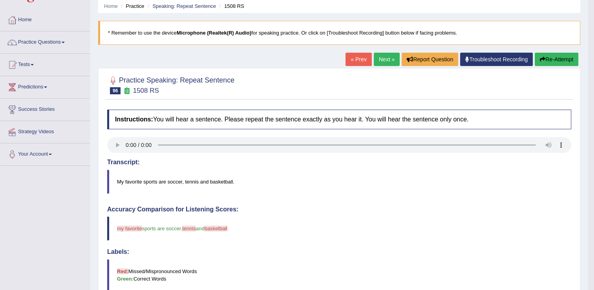
scroll to position [30, 0]
click at [384, 55] on link "Next »" at bounding box center [387, 59] width 26 height 13
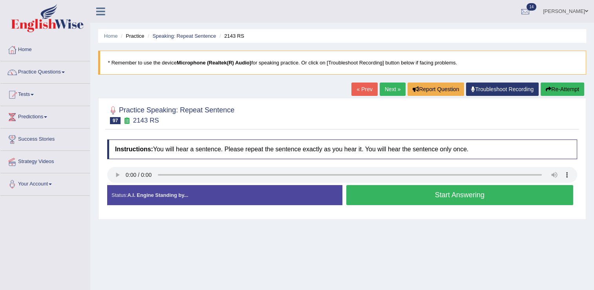
click at [390, 192] on button "Start Answering" at bounding box center [459, 195] width 227 height 20
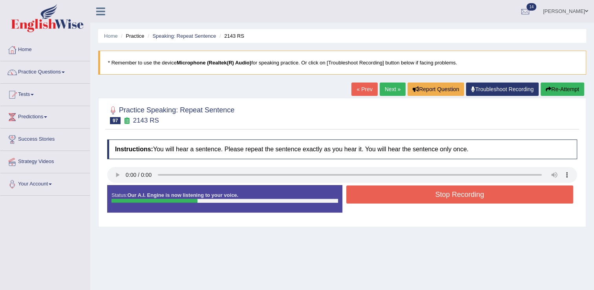
click at [409, 196] on button "Stop Recording" at bounding box center [459, 194] width 227 height 18
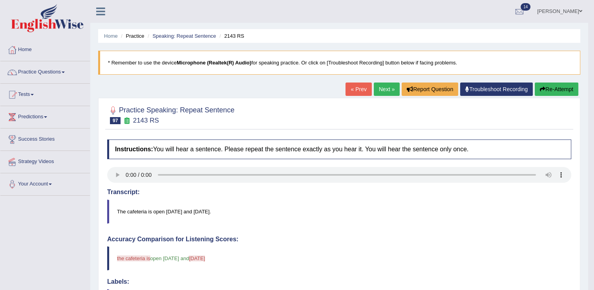
drag, startPoint x: 592, startPoint y: 115, endPoint x: 600, endPoint y: 195, distance: 80.1
click at [594, 195] on html "Toggle navigation Home Practice Questions Speaking Practice Read Aloud Repeat S…" at bounding box center [297, 145] width 594 height 290
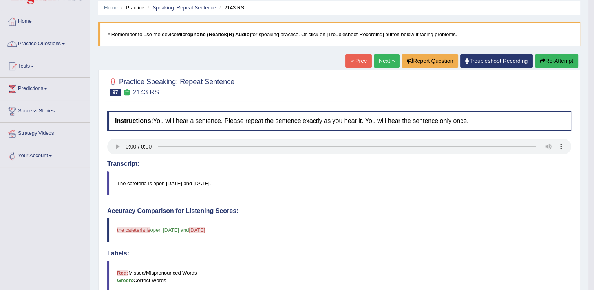
scroll to position [11, 0]
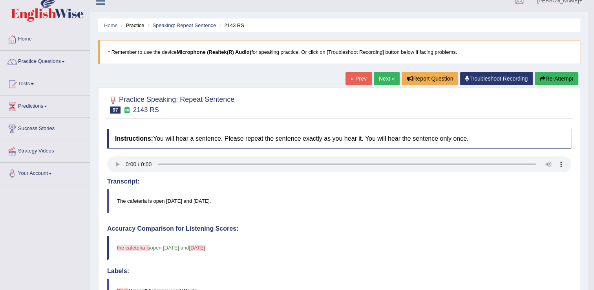
click at [384, 76] on link "Next »" at bounding box center [387, 78] width 26 height 13
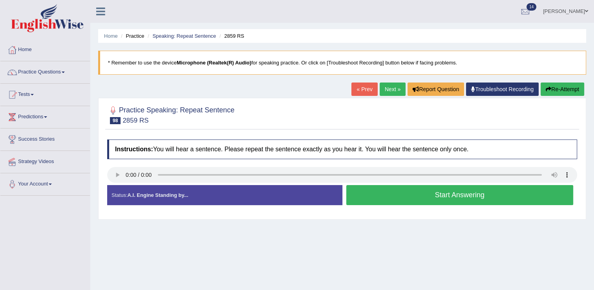
click at [384, 191] on button "Start Answering" at bounding box center [459, 195] width 227 height 20
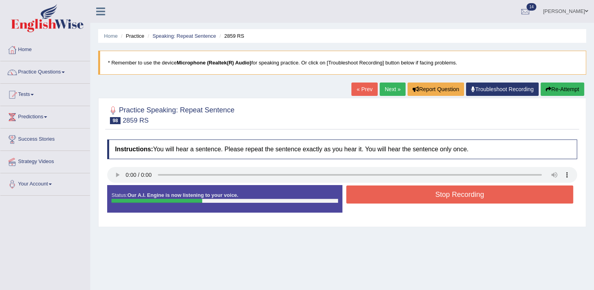
click at [384, 191] on button "Stop Recording" at bounding box center [459, 194] width 227 height 18
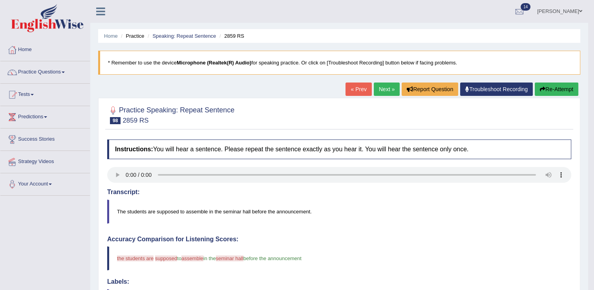
click at [386, 86] on link "Next »" at bounding box center [387, 88] width 26 height 13
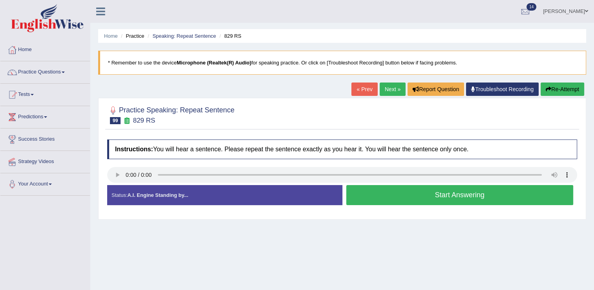
click at [413, 194] on button "Start Answering" at bounding box center [459, 195] width 227 height 20
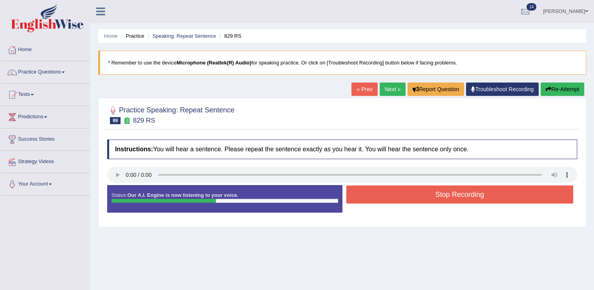
drag, startPoint x: 413, startPoint y: 194, endPoint x: 420, endPoint y: 207, distance: 14.9
click at [420, 207] on div "Status: Our A.I. Engine is now listening to your voice. Start Answering Stop Re…" at bounding box center [342, 202] width 470 height 35
click at [415, 189] on button "Stop Recording" at bounding box center [459, 194] width 227 height 18
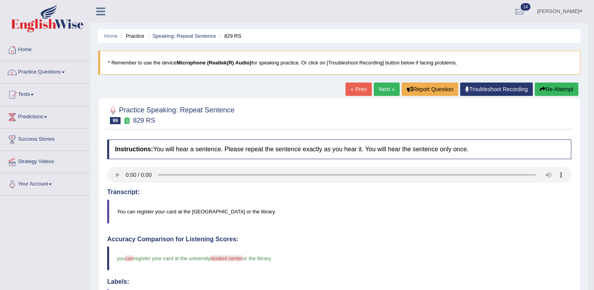
click at [386, 85] on link "Next »" at bounding box center [387, 88] width 26 height 13
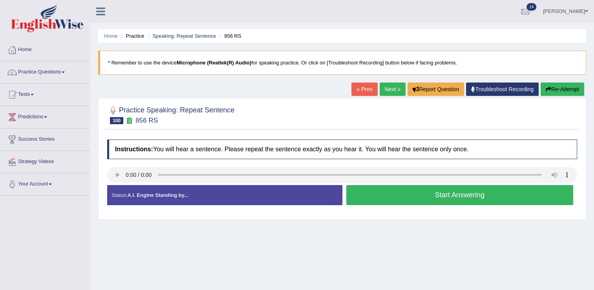
click at [402, 192] on button "Start Answering" at bounding box center [459, 195] width 227 height 20
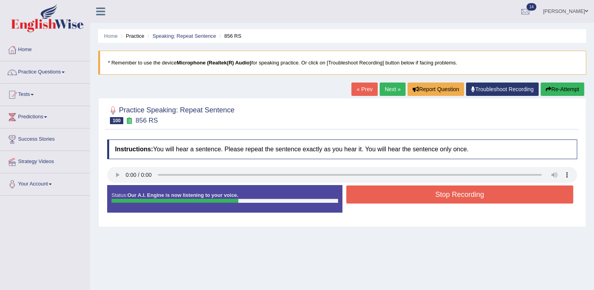
click at [402, 192] on button "Stop Recording" at bounding box center [459, 194] width 227 height 18
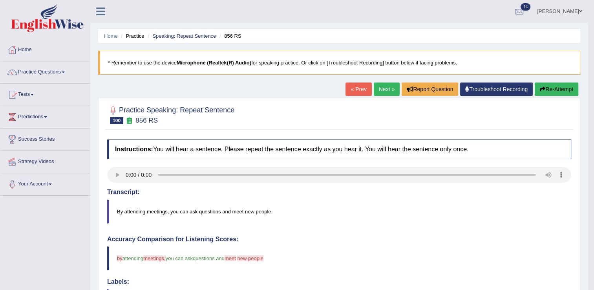
click at [27, 91] on link "Tests" at bounding box center [45, 94] width 90 height 20
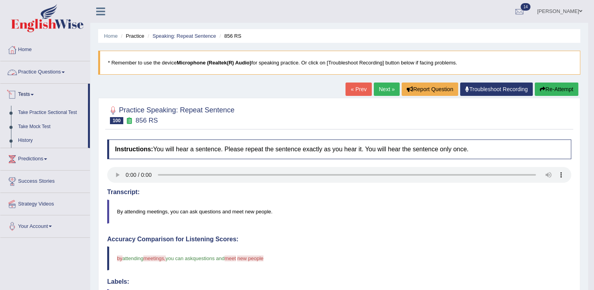
click at [44, 70] on link "Practice Questions" at bounding box center [45, 71] width 90 height 20
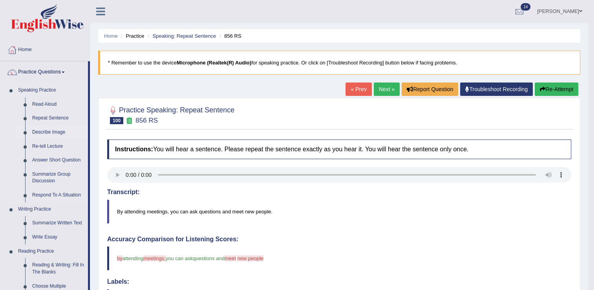
click at [48, 130] on link "Describe Image" at bounding box center [58, 132] width 59 height 14
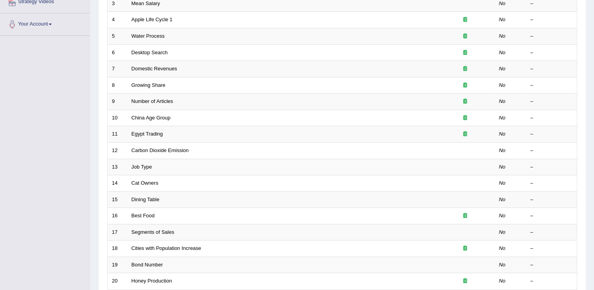
scroll to position [190, 0]
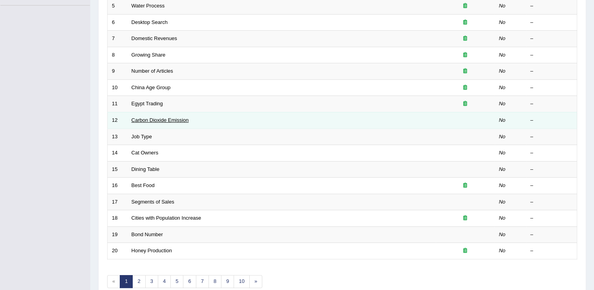
click at [175, 117] on link "Carbon Dioxide Emission" at bounding box center [160, 120] width 57 height 6
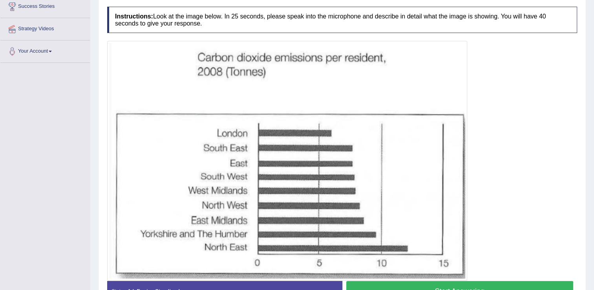
scroll to position [165, 0]
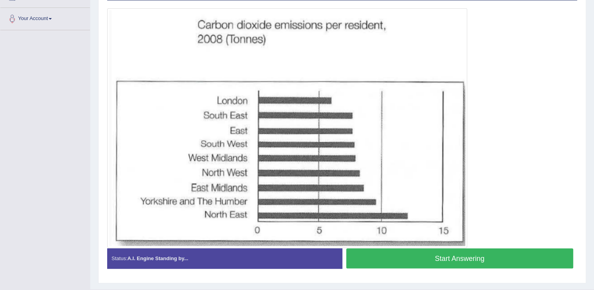
click at [493, 258] on button "Start Answering" at bounding box center [459, 258] width 227 height 20
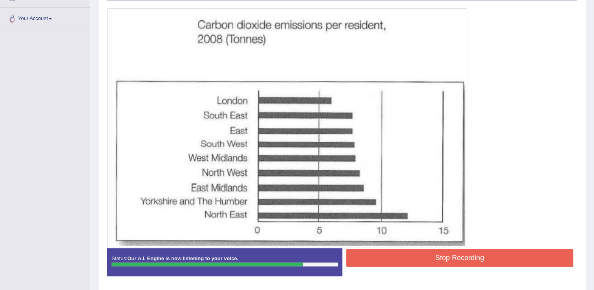
click at [454, 256] on button "Stop Recording" at bounding box center [459, 258] width 227 height 18
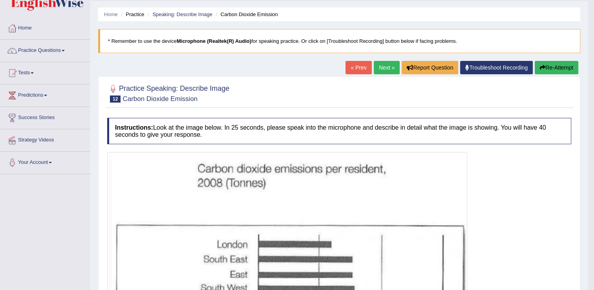
scroll to position [19, 0]
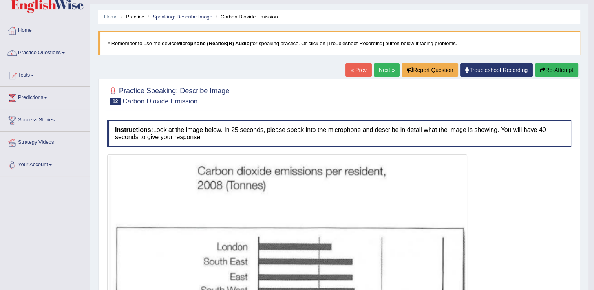
click at [384, 69] on link "Next »" at bounding box center [387, 69] width 26 height 13
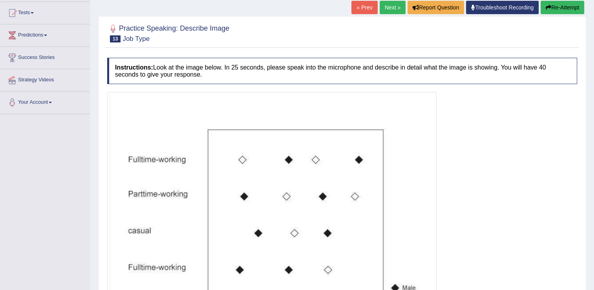
scroll to position [163, 0]
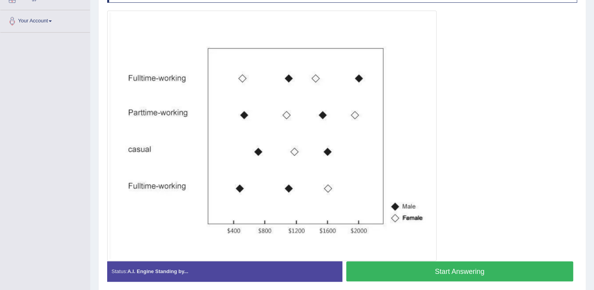
click at [592, 114] on div "Home Practice Speaking: Describe Image Job Type * Remember to use the device Mi…" at bounding box center [342, 69] width 504 height 465
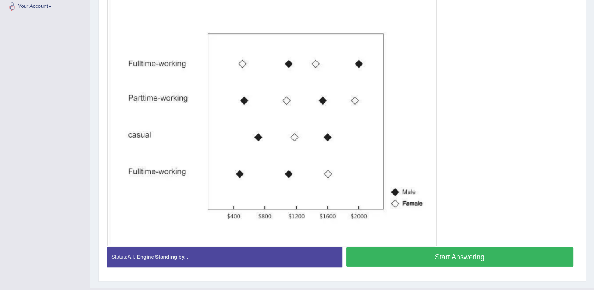
scroll to position [194, 0]
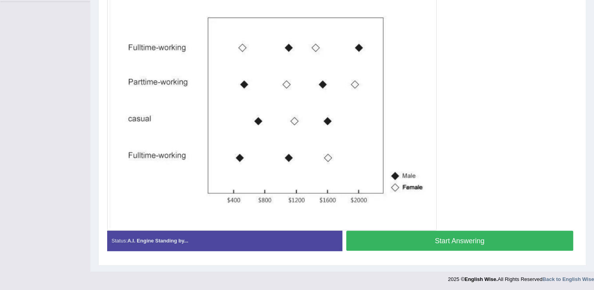
click at [460, 236] on button "Start Answering" at bounding box center [459, 240] width 227 height 20
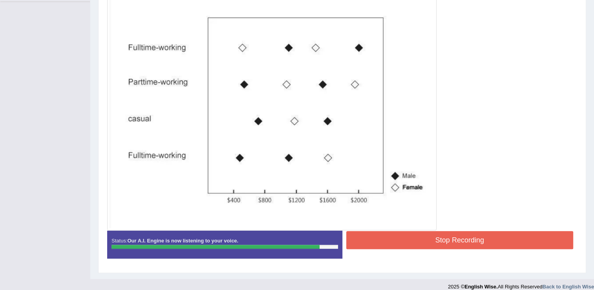
click at [460, 235] on button "Stop Recording" at bounding box center [459, 240] width 227 height 18
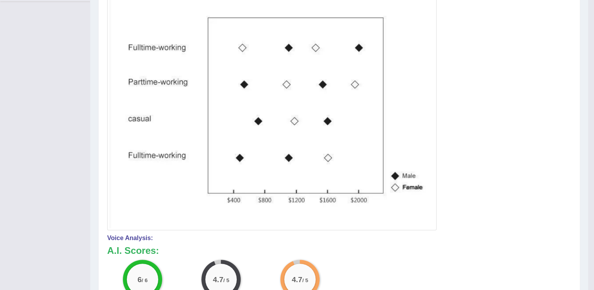
drag, startPoint x: 599, startPoint y: 117, endPoint x: 601, endPoint y: 182, distance: 65.2
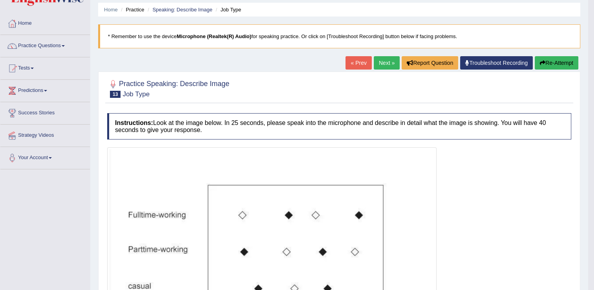
scroll to position [0, 0]
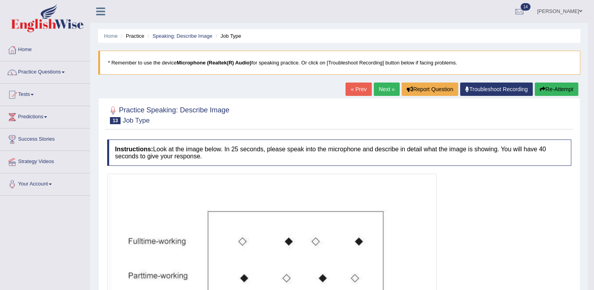
click at [382, 86] on link "Next »" at bounding box center [387, 88] width 26 height 13
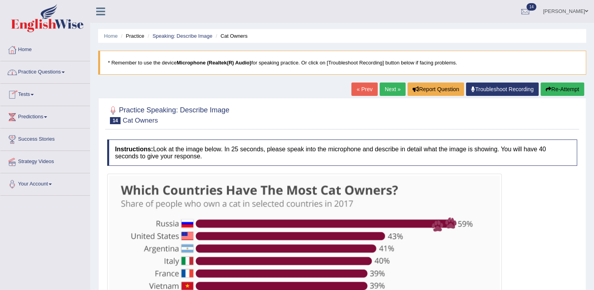
click at [43, 68] on link "Practice Questions" at bounding box center [45, 71] width 90 height 20
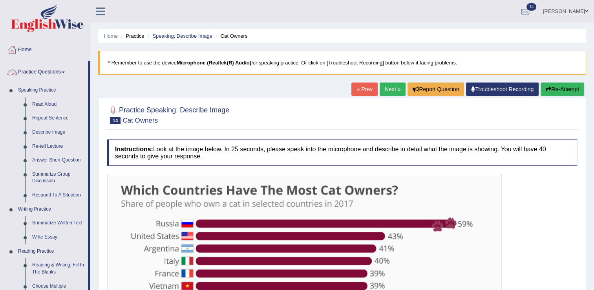
click at [42, 70] on link "Practice Questions" at bounding box center [44, 71] width 88 height 20
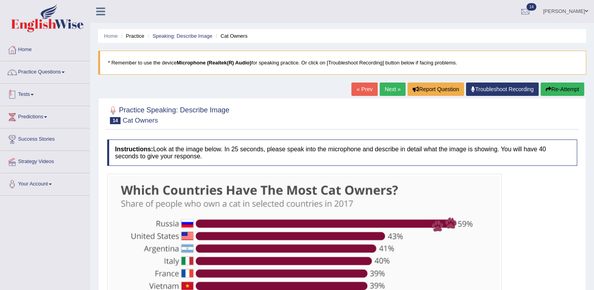
click at [26, 95] on link "Tests" at bounding box center [45, 94] width 90 height 20
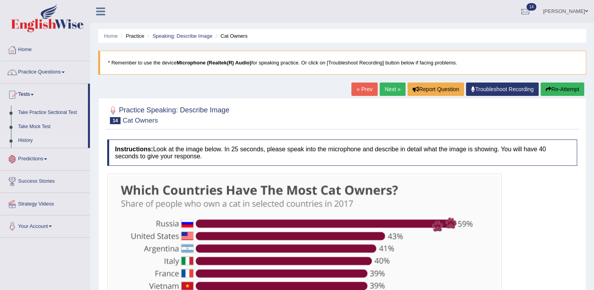
click at [28, 140] on link "History" at bounding box center [51, 140] width 73 height 14
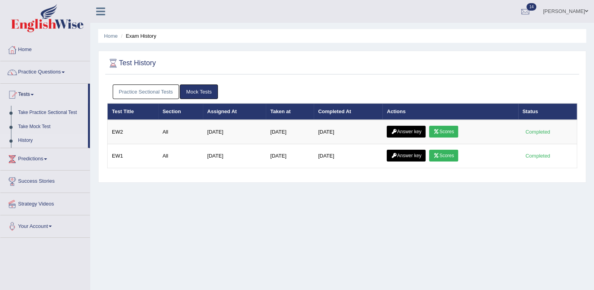
click at [167, 90] on link "Practice Sectional Tests" at bounding box center [146, 91] width 67 height 15
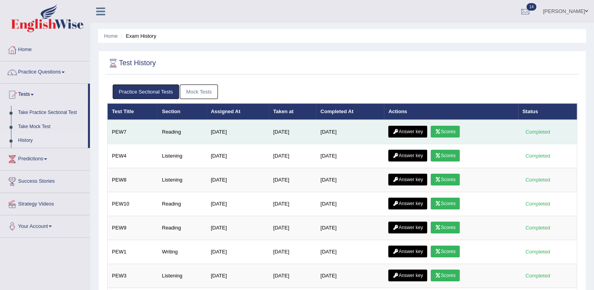
click at [418, 132] on link "Answer key" at bounding box center [407, 132] width 39 height 12
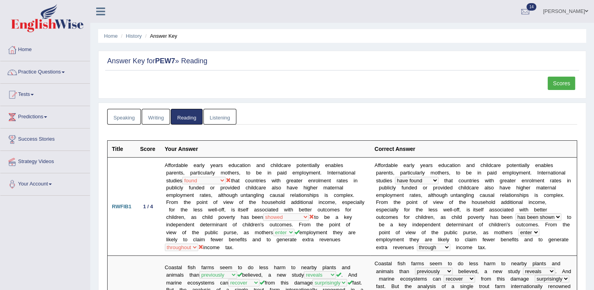
click at [571, 80] on link "Scores" at bounding box center [561, 83] width 27 height 13
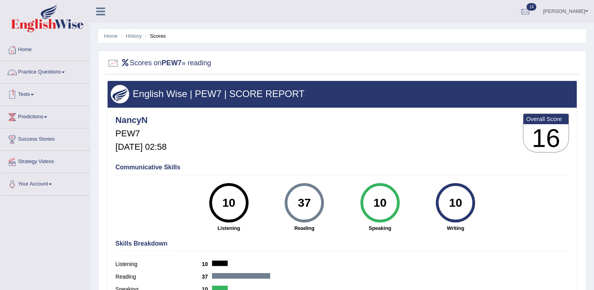
click at [31, 92] on link "Tests" at bounding box center [45, 94] width 90 height 20
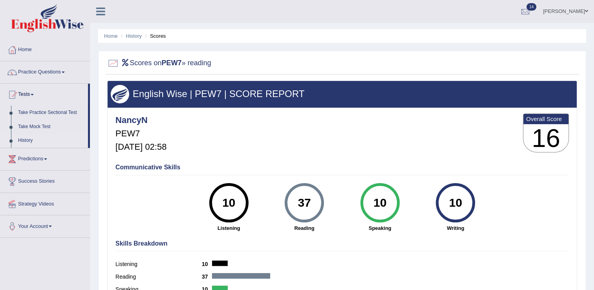
click at [28, 139] on link "History" at bounding box center [51, 140] width 73 height 14
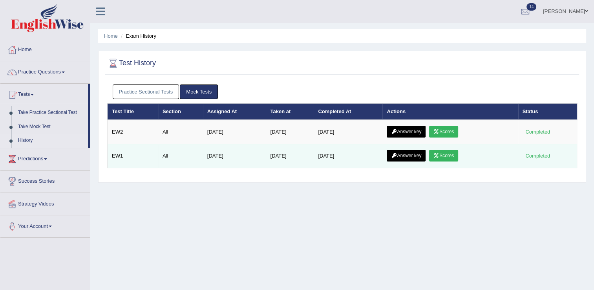
click at [444, 153] on link "Scores" at bounding box center [443, 156] width 29 height 12
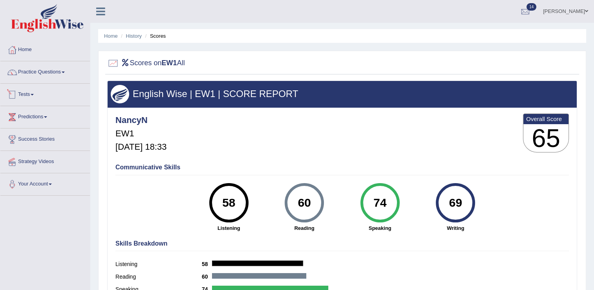
click at [31, 92] on link "Tests" at bounding box center [45, 94] width 90 height 20
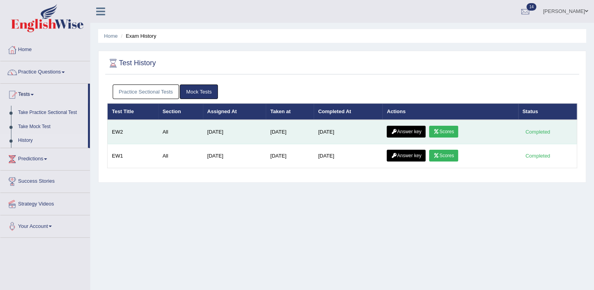
click at [435, 131] on link "Scores" at bounding box center [443, 132] width 29 height 12
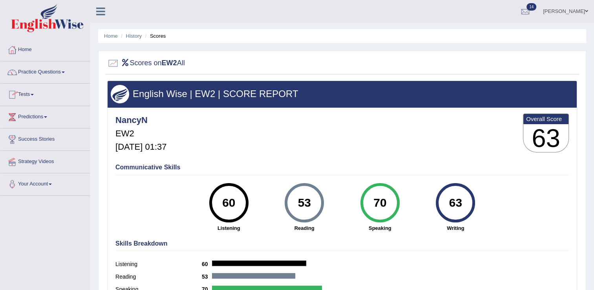
click at [35, 70] on link "Practice Questions" at bounding box center [45, 71] width 90 height 20
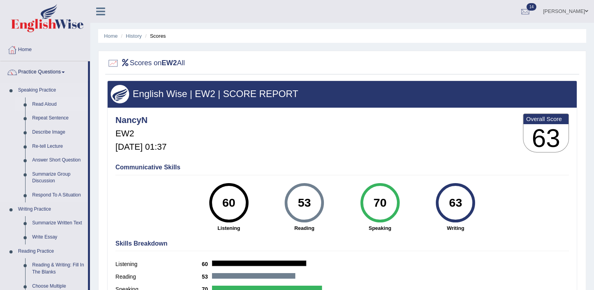
click at [46, 101] on link "Read Aloud" at bounding box center [58, 104] width 59 height 14
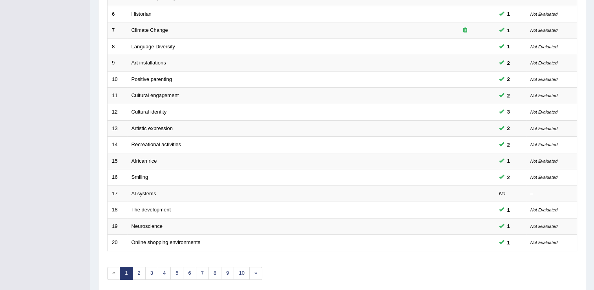
scroll to position [228, 0]
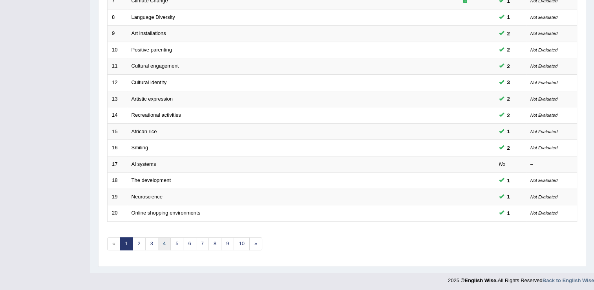
click at [164, 238] on link "4" at bounding box center [164, 243] width 13 height 13
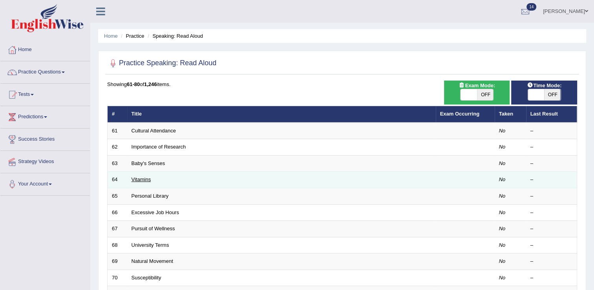
click at [144, 177] on link "Vitamins" at bounding box center [142, 179] width 20 height 6
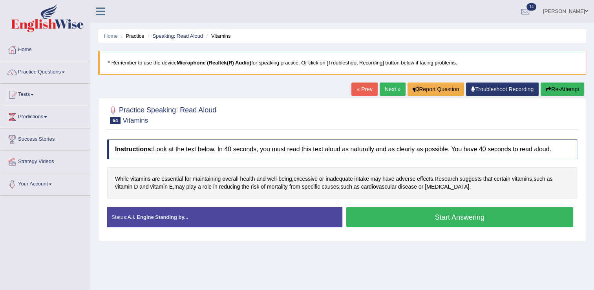
click at [429, 219] on button "Start Answering" at bounding box center [459, 217] width 227 height 20
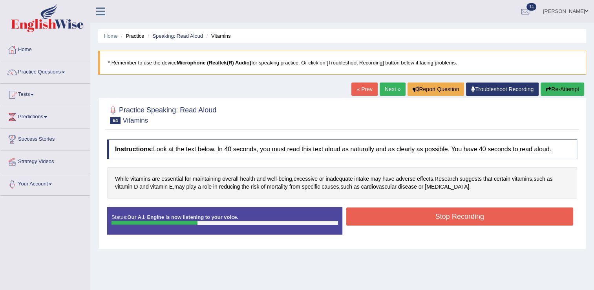
click at [429, 219] on button "Stop Recording" at bounding box center [459, 216] width 227 height 18
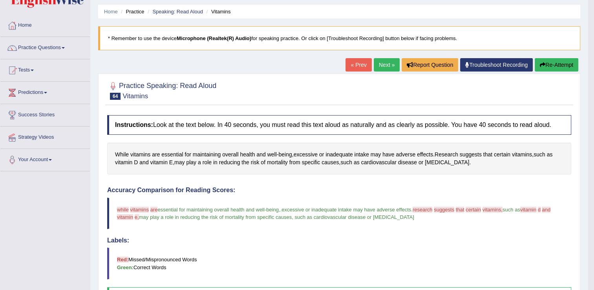
scroll to position [22, 0]
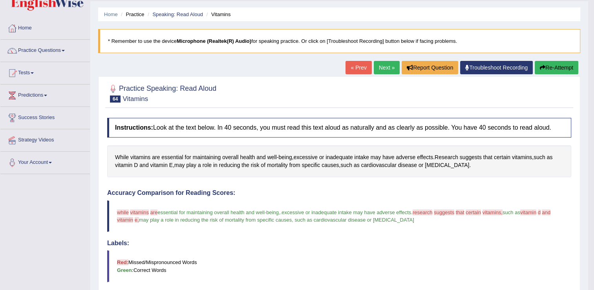
click at [387, 64] on link "Next »" at bounding box center [387, 67] width 26 height 13
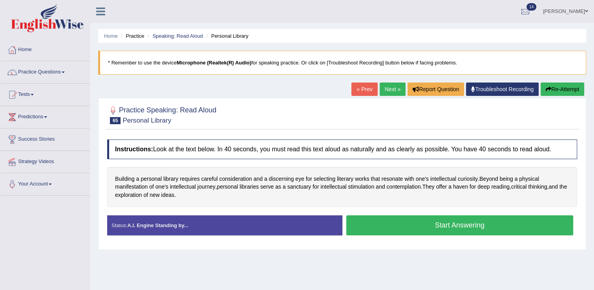
click at [369, 220] on button "Start Answering" at bounding box center [459, 225] width 227 height 20
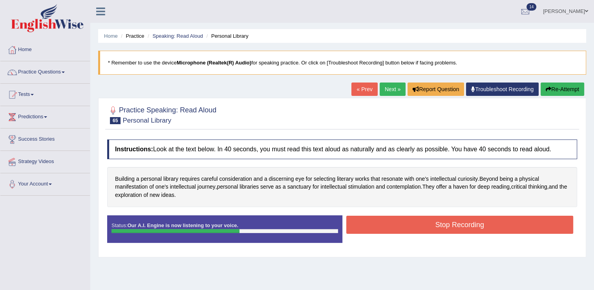
click at [369, 220] on button "Stop Recording" at bounding box center [459, 225] width 227 height 18
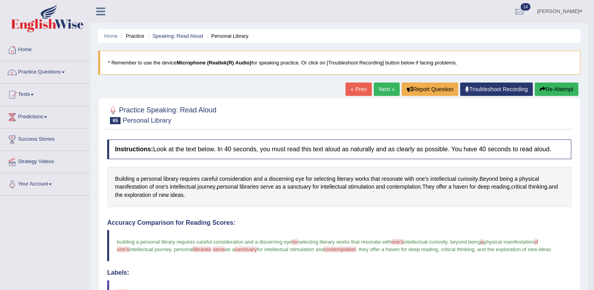
click at [383, 86] on link "Next »" at bounding box center [387, 88] width 26 height 13
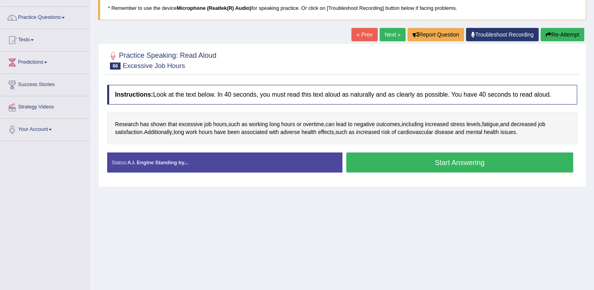
click at [478, 161] on button "Start Answering" at bounding box center [459, 162] width 227 height 20
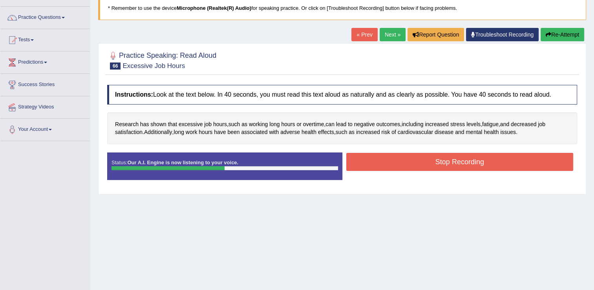
click at [501, 160] on button "Stop Recording" at bounding box center [459, 162] width 227 height 18
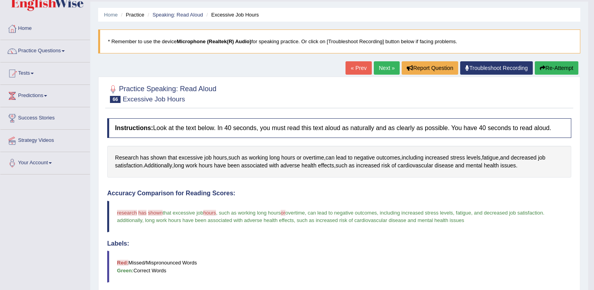
scroll to position [5, 0]
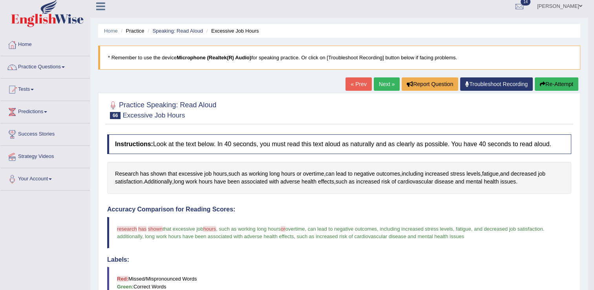
click at [375, 79] on link "Next »" at bounding box center [387, 83] width 26 height 13
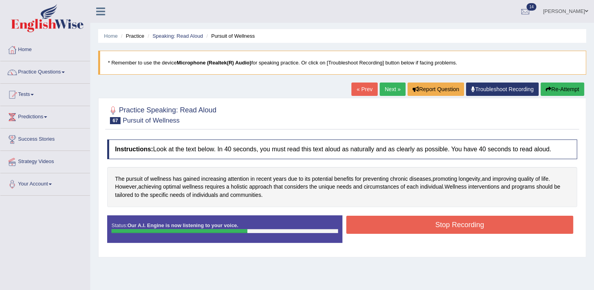
click at [447, 225] on button "Stop Recording" at bounding box center [459, 225] width 227 height 18
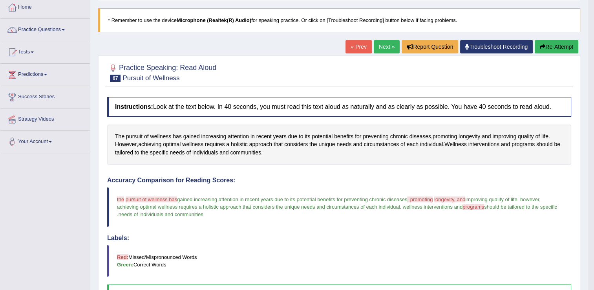
scroll to position [41, 0]
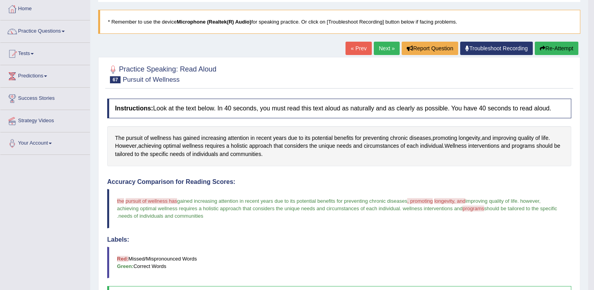
click at [384, 49] on link "Next »" at bounding box center [387, 48] width 26 height 13
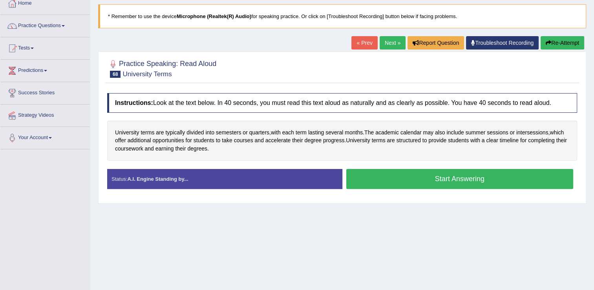
scroll to position [46, 0]
click at [468, 177] on button "Start Answering" at bounding box center [459, 179] width 227 height 20
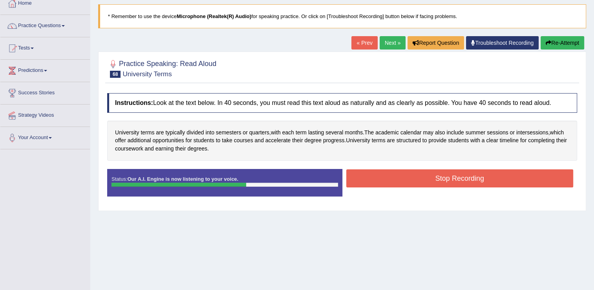
click at [468, 172] on button "Stop Recording" at bounding box center [459, 178] width 227 height 18
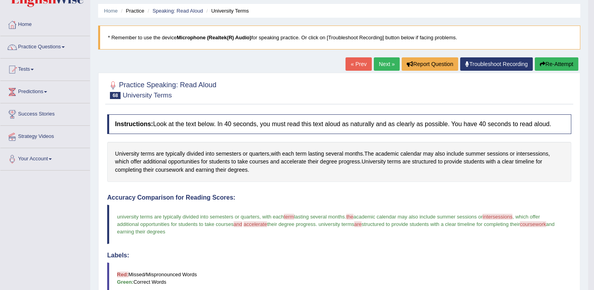
scroll to position [19, 0]
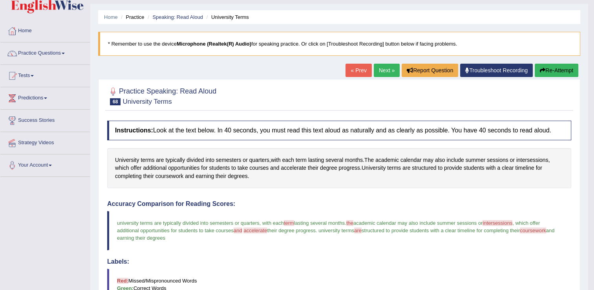
click at [379, 68] on link "Next »" at bounding box center [387, 70] width 26 height 13
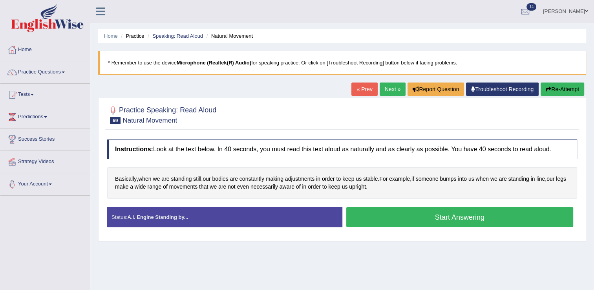
click at [450, 216] on button "Start Answering" at bounding box center [459, 217] width 227 height 20
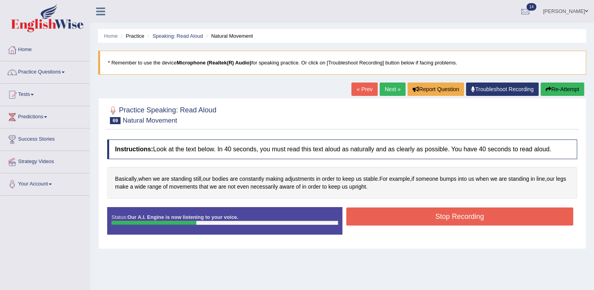
click at [450, 216] on button "Stop Recording" at bounding box center [459, 216] width 227 height 18
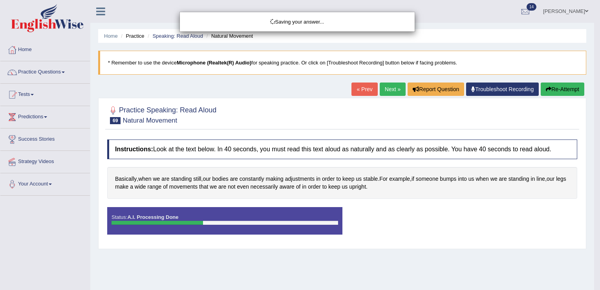
click at [450, 216] on div "Saving your answer..." at bounding box center [300, 145] width 600 height 290
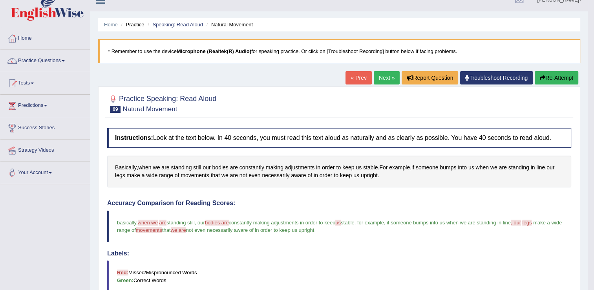
scroll to position [3, 0]
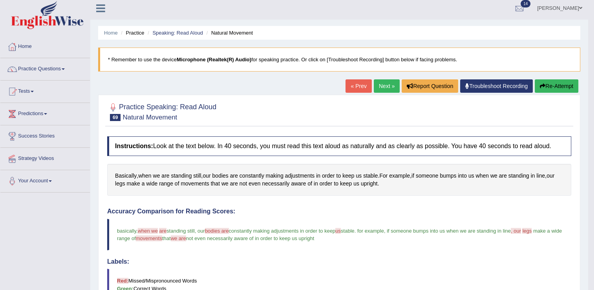
click at [391, 84] on link "Next »" at bounding box center [387, 85] width 26 height 13
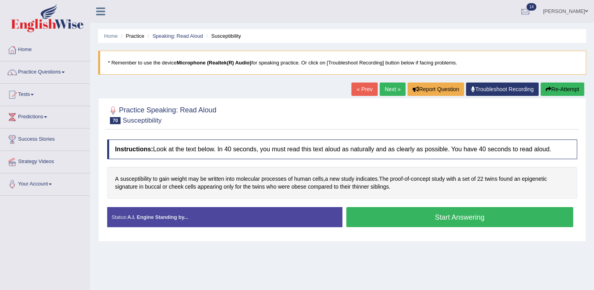
click at [412, 214] on button "Start Answering" at bounding box center [459, 217] width 227 height 20
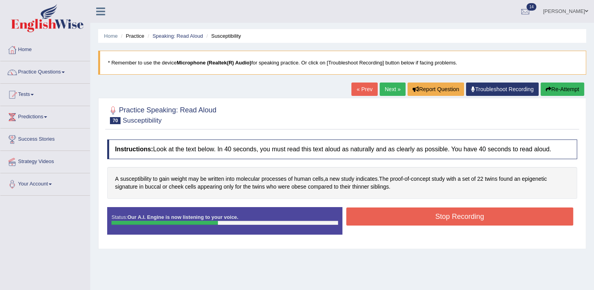
click at [412, 214] on button "Stop Recording" at bounding box center [459, 216] width 227 height 18
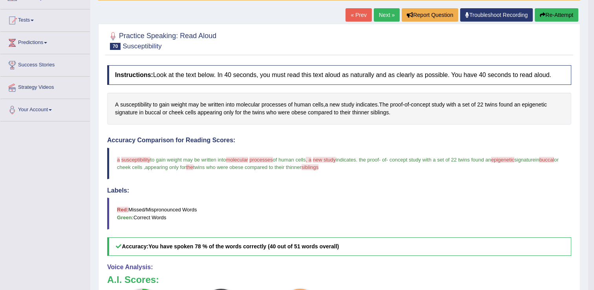
scroll to position [71, 0]
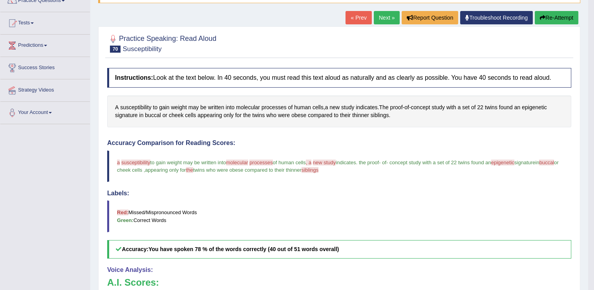
click at [384, 19] on link "Next »" at bounding box center [387, 17] width 26 height 13
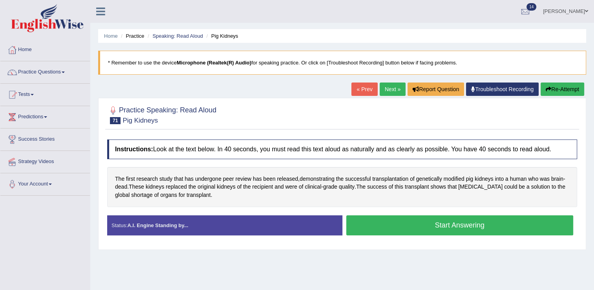
click at [413, 219] on button "Start Answering" at bounding box center [459, 225] width 227 height 20
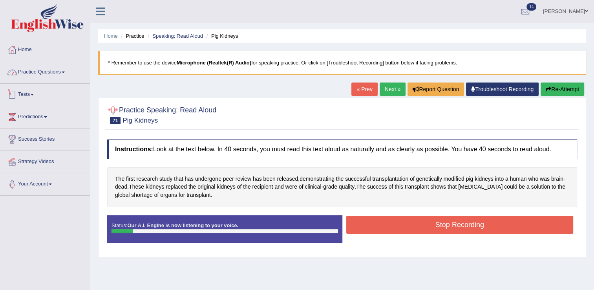
click at [44, 68] on link "Practice Questions" at bounding box center [45, 71] width 90 height 20
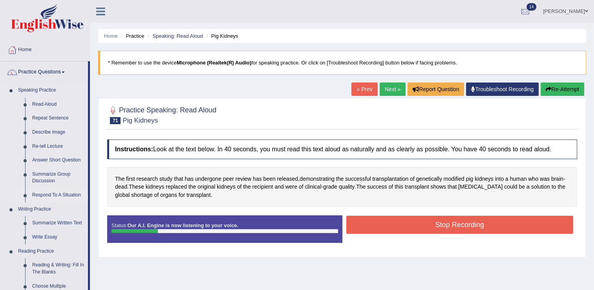
click at [53, 194] on link "Respond To A Situation" at bounding box center [58, 195] width 59 height 14
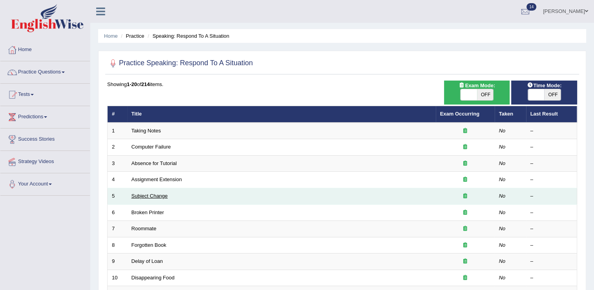
click at [158, 194] on link "Subject Change" at bounding box center [150, 196] width 37 height 6
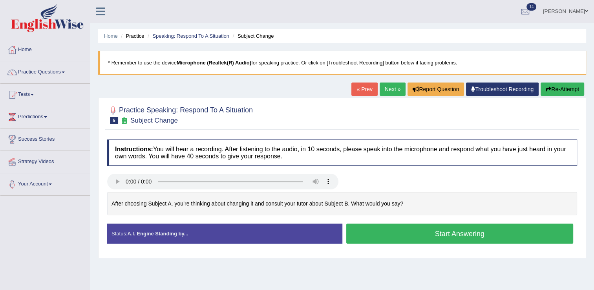
click at [437, 235] on button "Start Answering" at bounding box center [459, 233] width 227 height 20
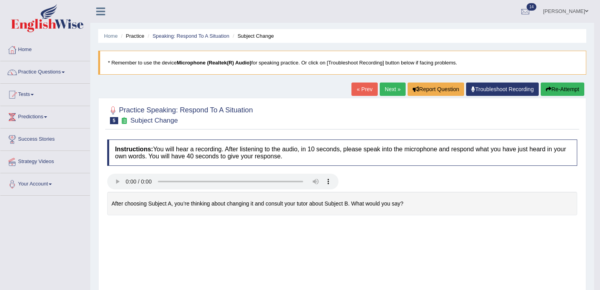
click at [444, 228] on body "Toggle navigation Home Practice Questions Speaking Practice Read Aloud Repeat S…" at bounding box center [300, 145] width 600 height 290
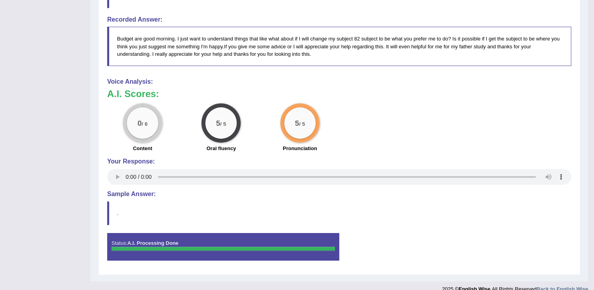
scroll to position [260, 0]
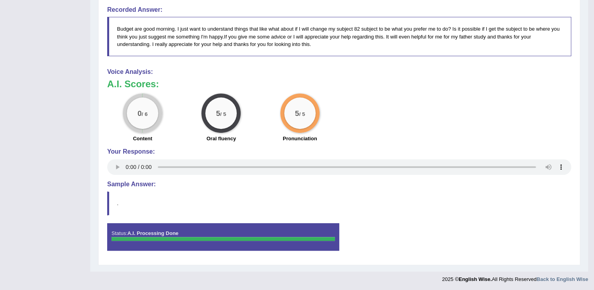
click at [125, 193] on blockquote "." at bounding box center [339, 203] width 464 height 24
click at [126, 183] on h4 "Sample Answer:" at bounding box center [339, 184] width 464 height 7
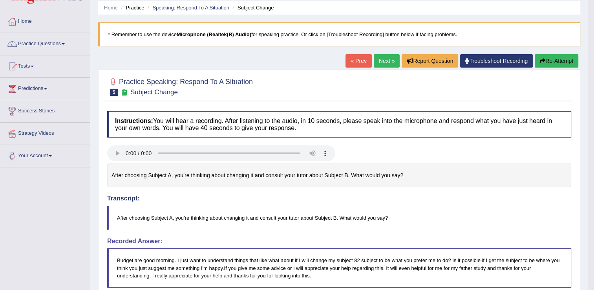
scroll to position [26, 0]
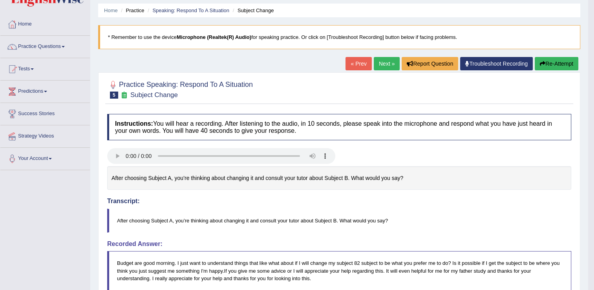
click at [544, 61] on icon "button" at bounding box center [542, 63] width 5 height 5
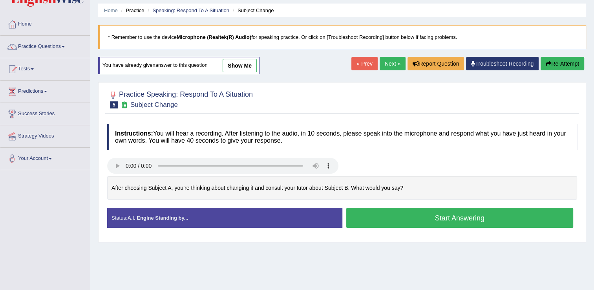
scroll to position [122, 0]
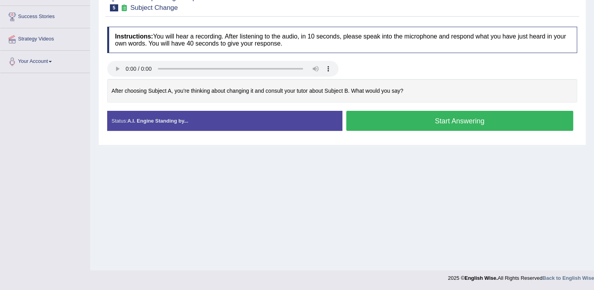
click at [442, 116] on button "Start Answering" at bounding box center [459, 121] width 227 height 20
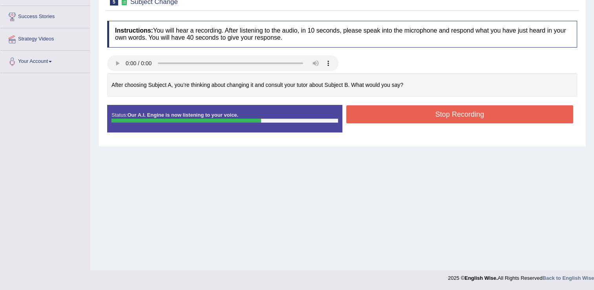
click at [443, 115] on button "Stop Recording" at bounding box center [459, 114] width 227 height 18
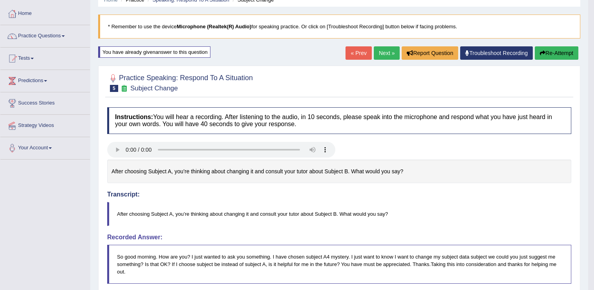
scroll to position [35, 0]
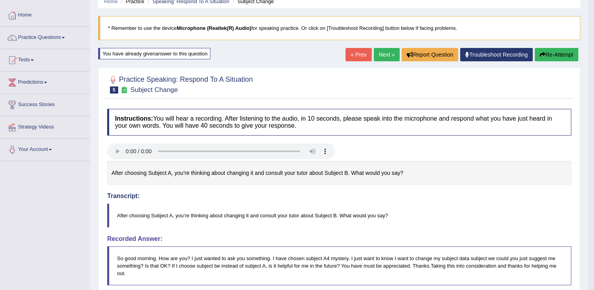
click at [567, 54] on button "Re-Attempt" at bounding box center [557, 54] width 44 height 13
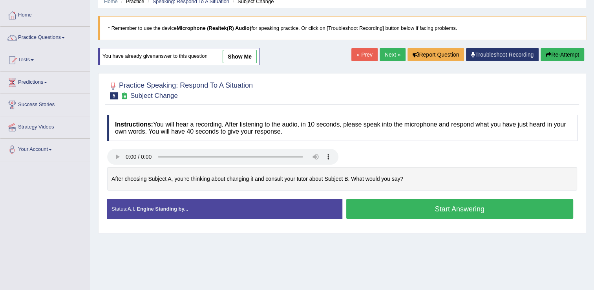
scroll to position [35, 0]
click at [397, 203] on button "Start Answering" at bounding box center [459, 209] width 227 height 20
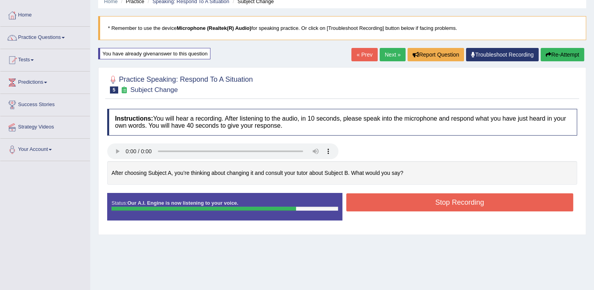
click at [397, 203] on button "Stop Recording" at bounding box center [459, 202] width 227 height 18
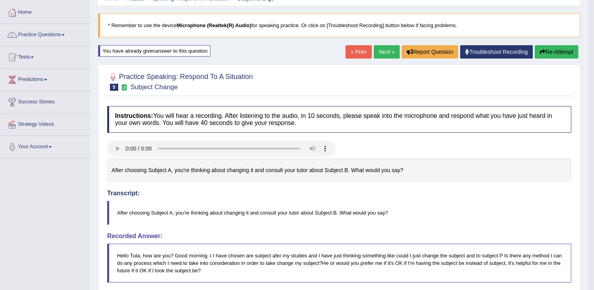
scroll to position [39, 0]
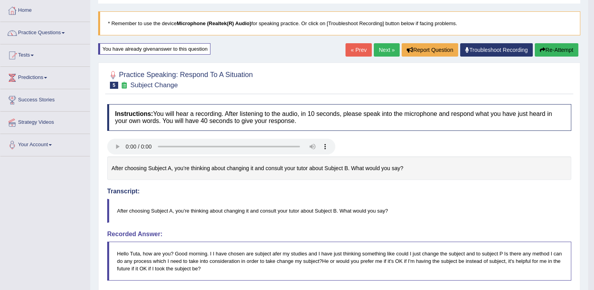
click at [535, 44] on button "Re-Attempt" at bounding box center [557, 49] width 44 height 13
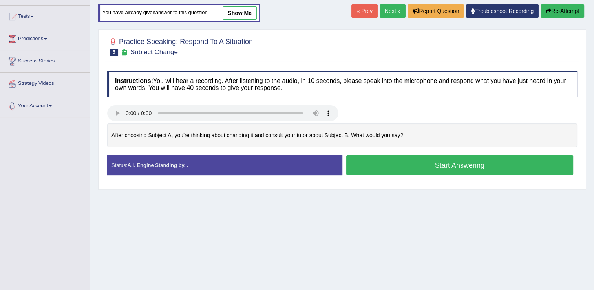
scroll to position [79, 0]
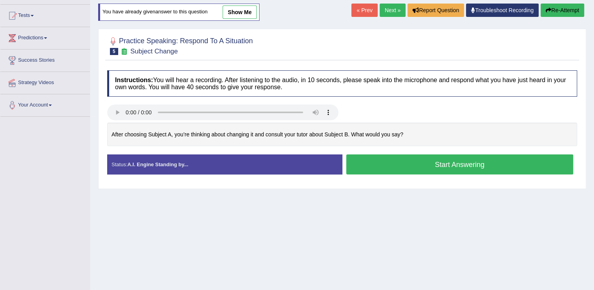
click at [447, 171] on button "Start Answering" at bounding box center [459, 164] width 227 height 20
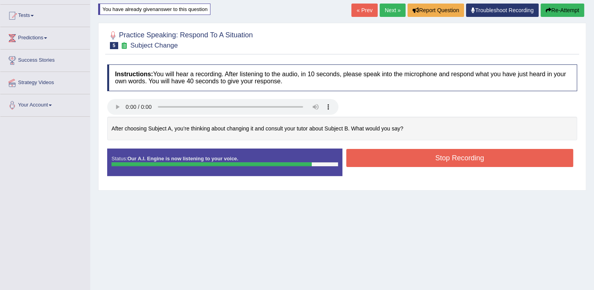
click at [445, 151] on button "Stop Recording" at bounding box center [459, 158] width 227 height 18
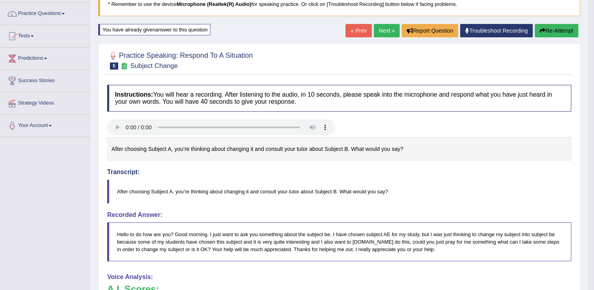
scroll to position [60, 0]
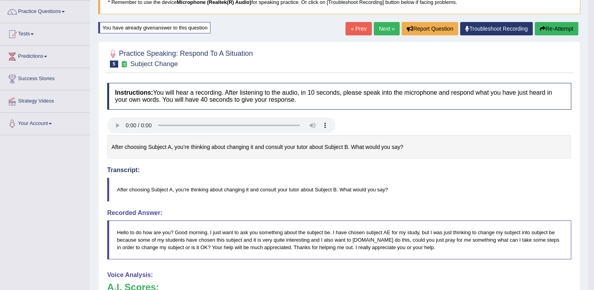
click at [545, 24] on button "Re-Attempt" at bounding box center [557, 28] width 44 height 13
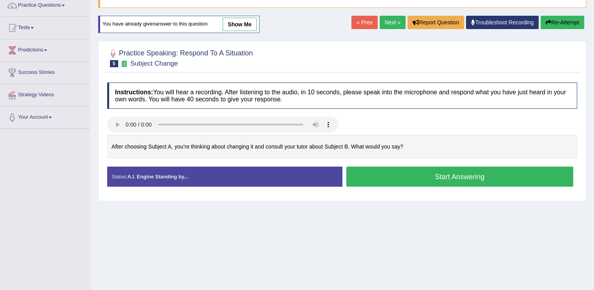
drag, startPoint x: 415, startPoint y: 176, endPoint x: 401, endPoint y: 175, distance: 14.1
click at [401, 175] on button "Start Answering" at bounding box center [459, 176] width 227 height 20
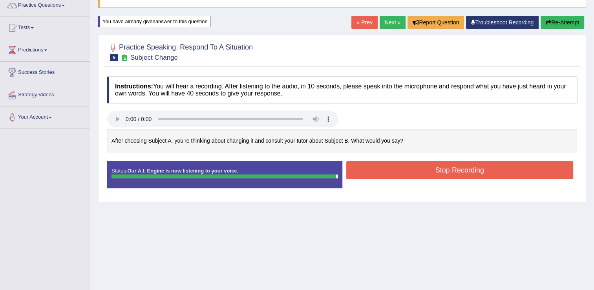
click at [443, 152] on div "After choosing Subject A, you’re thinking about changing it and consult your tu…" at bounding box center [342, 141] width 470 height 24
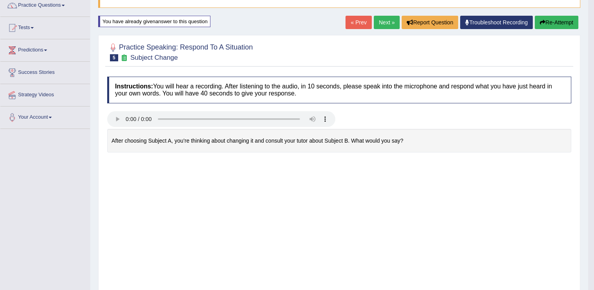
click at [437, 166] on div "Instructions: You will hear a recording. After listening to the audio, in 10 se…" at bounding box center [339, 268] width 468 height 391
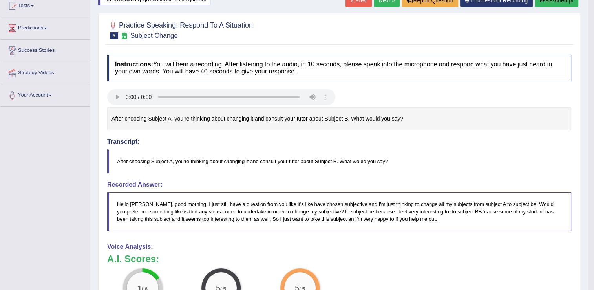
scroll to position [66, 0]
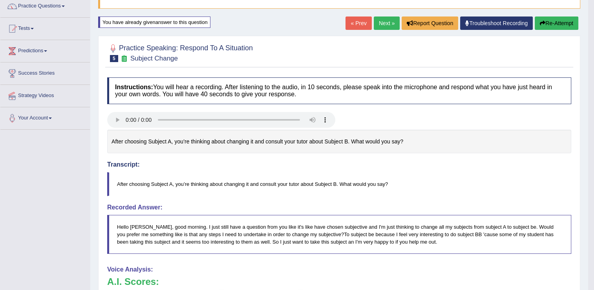
click at [380, 22] on link "Next »" at bounding box center [387, 22] width 26 height 13
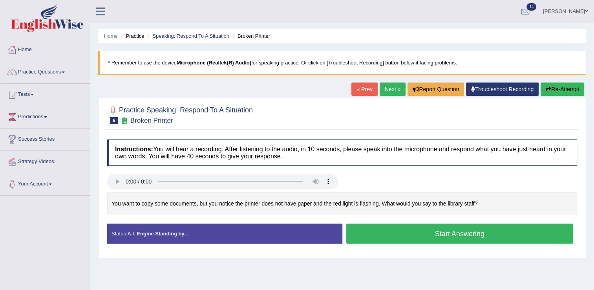
click at [464, 239] on button "Start Answering" at bounding box center [459, 233] width 227 height 20
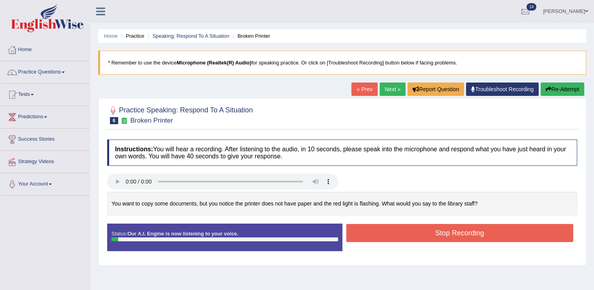
scroll to position [42, 0]
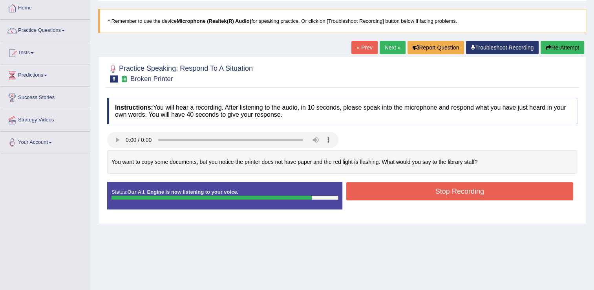
click at [479, 185] on button "Stop Recording" at bounding box center [459, 191] width 227 height 18
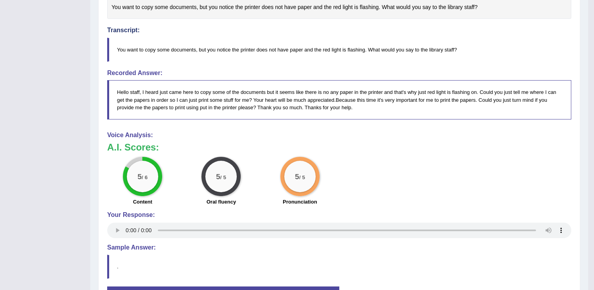
scroll to position [0, 0]
